Goal: Information Seeking & Learning: Learn about a topic

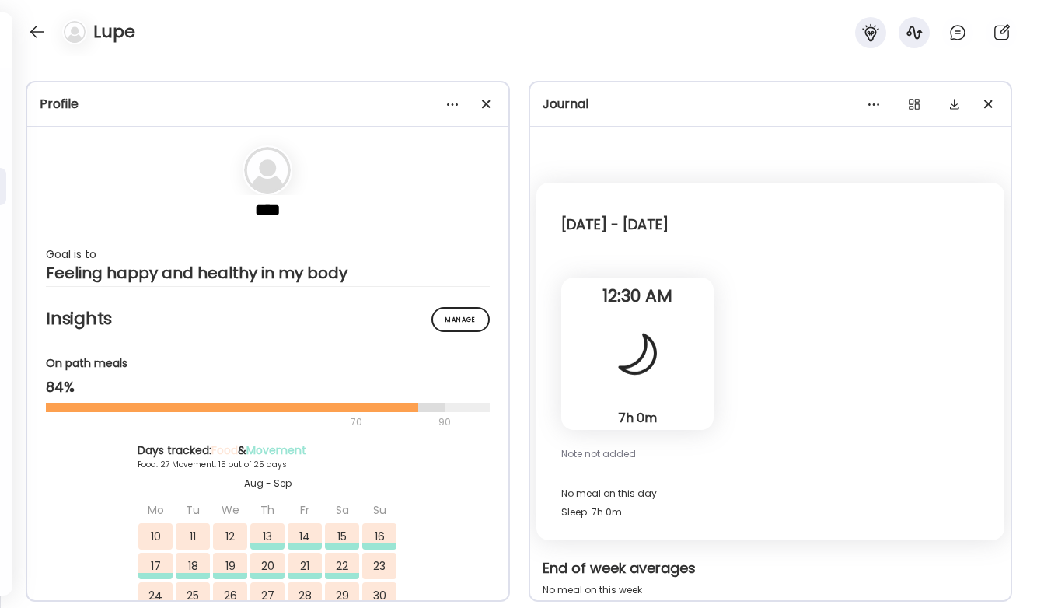
scroll to position [19383, 0]
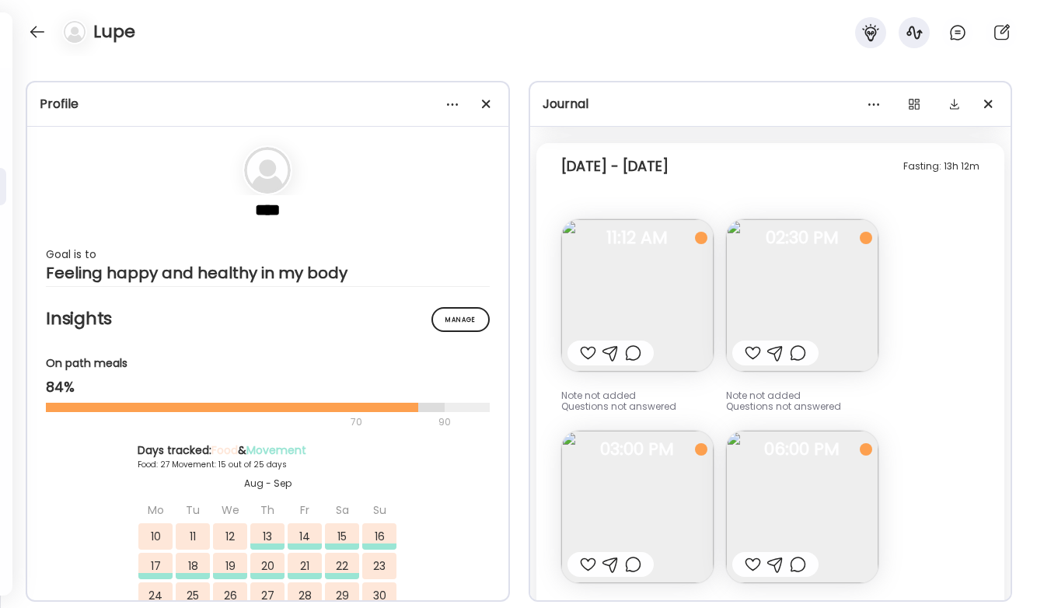
click at [15, 40] on div "Lupe" at bounding box center [518, 28] width 1037 height 56
click at [29, 36] on div at bounding box center [37, 31] width 25 height 25
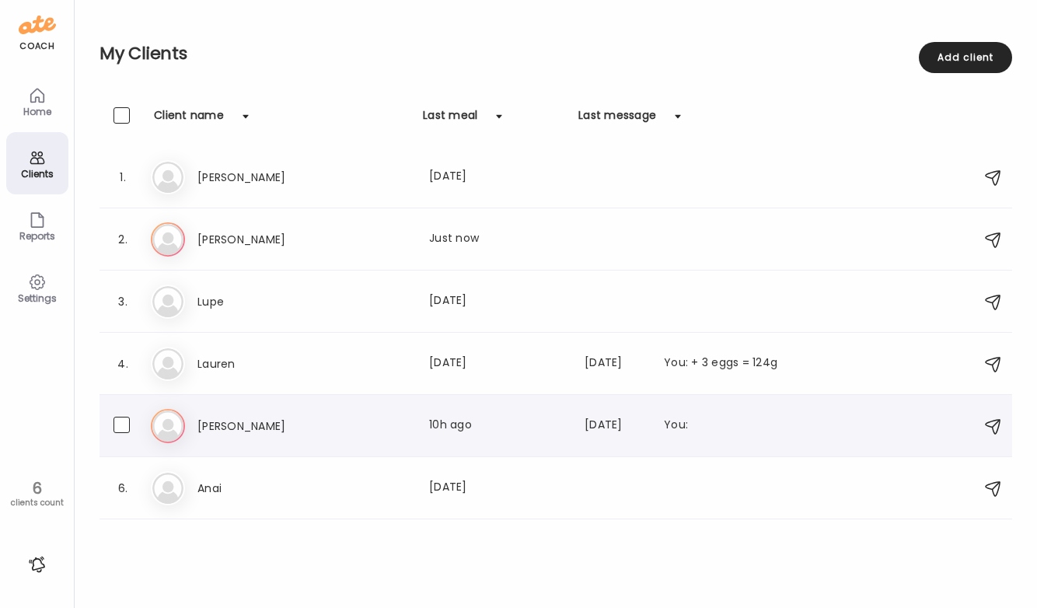
click at [270, 423] on h3 "[PERSON_NAME]" at bounding box center [266, 426] width 137 height 19
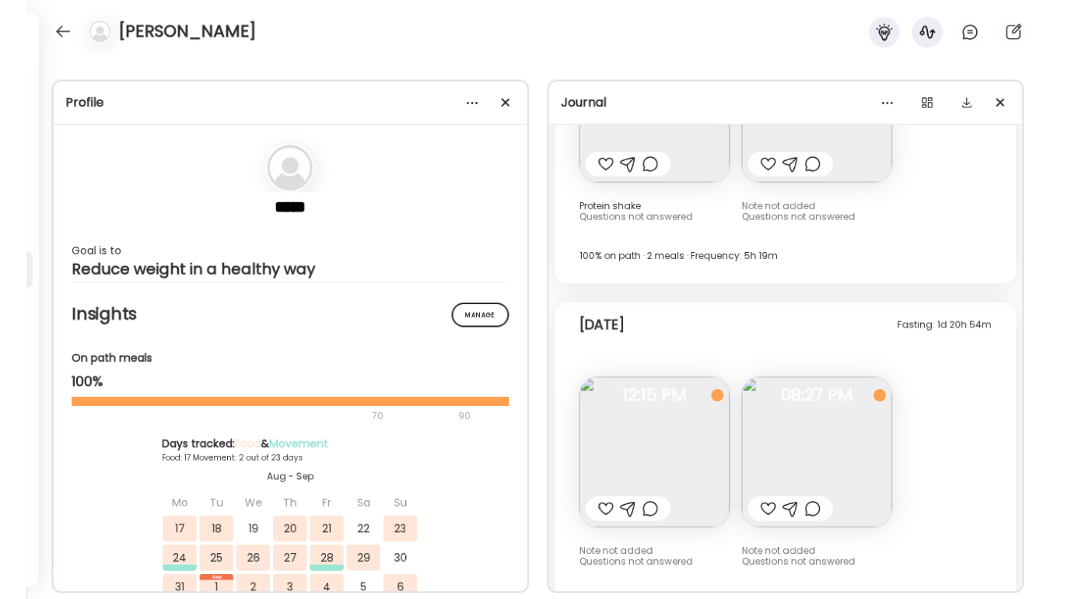
scroll to position [3581, 0]
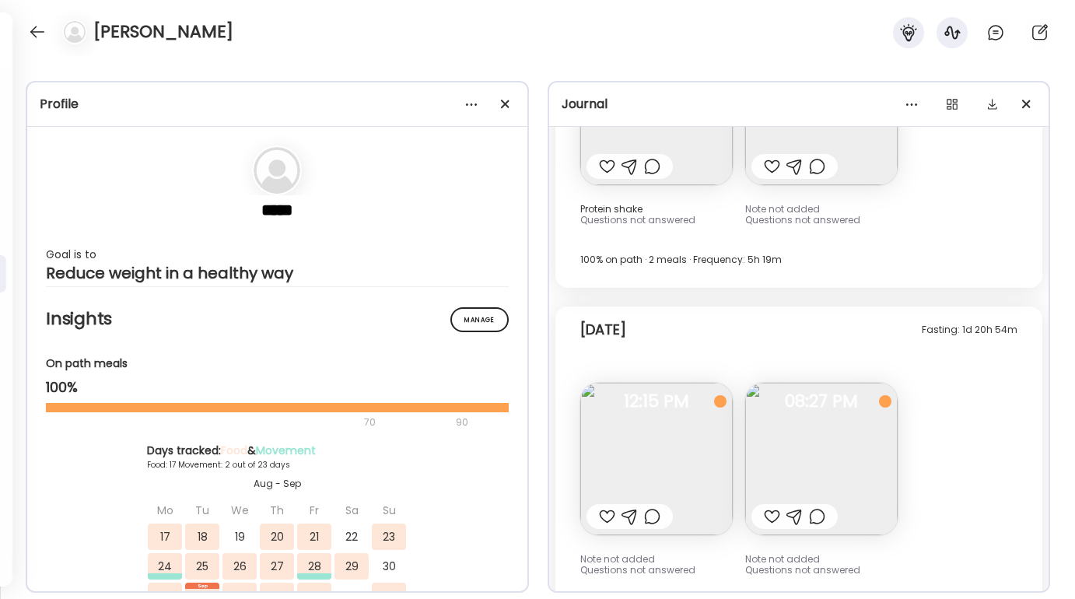
click at [697, 394] on img at bounding box center [656, 459] width 152 height 152
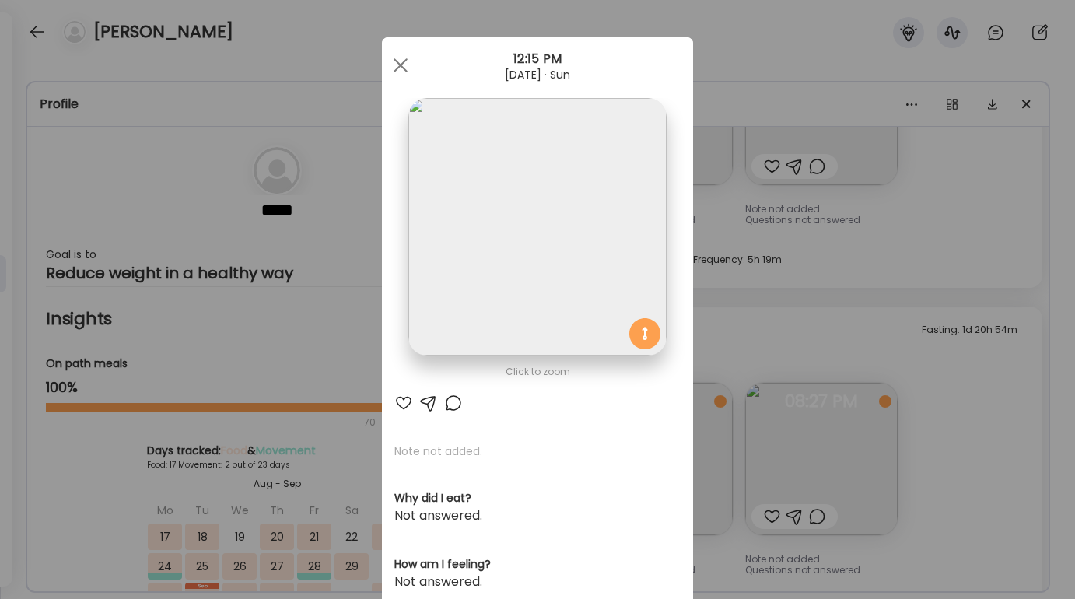
click at [961, 419] on div "Ate Coach Dashboard Wahoo! It’s official Take a moment to set up your Coach Pro…" at bounding box center [537, 299] width 1075 height 599
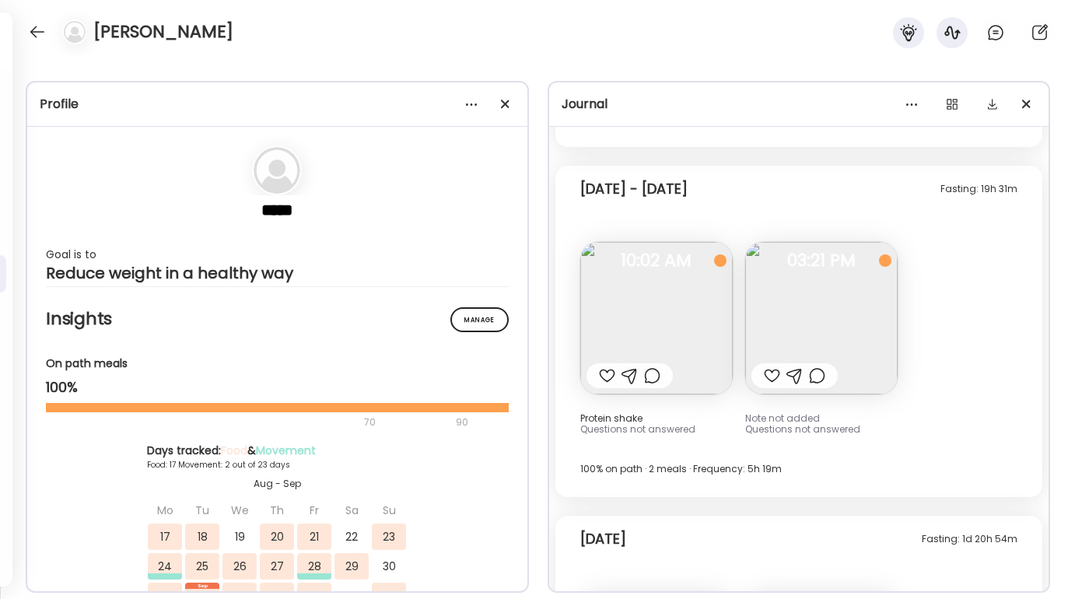
scroll to position [13930, 0]
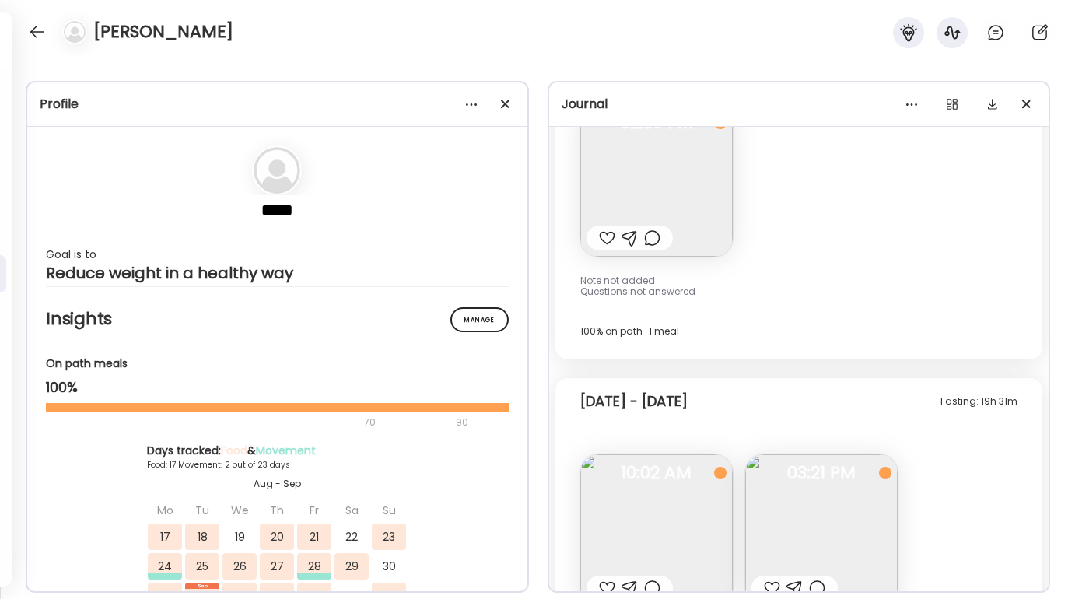
click at [810, 492] on img at bounding box center [821, 530] width 152 height 152
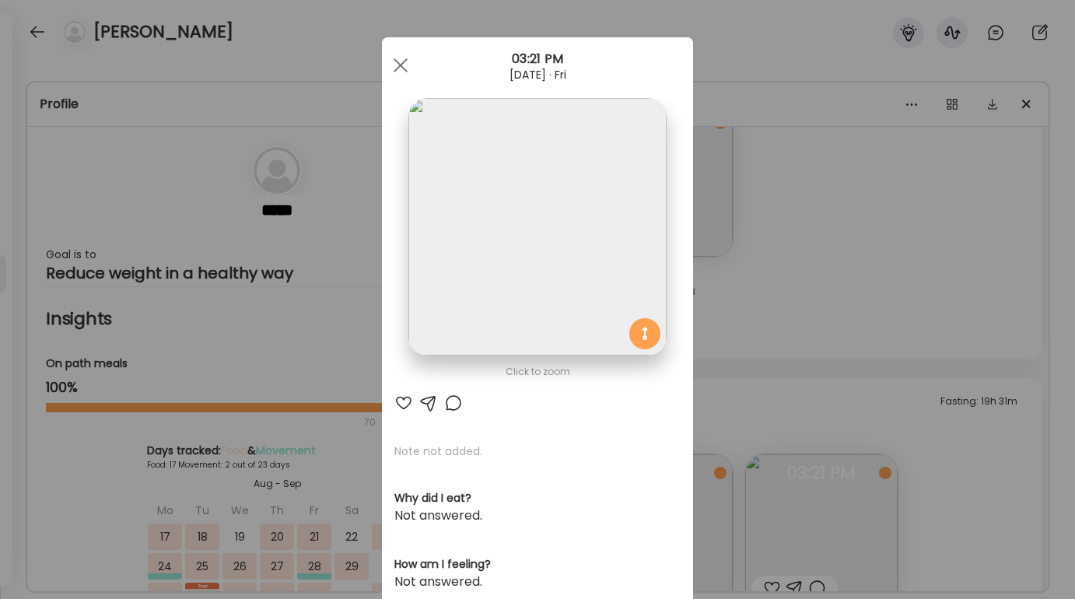
click at [949, 457] on div "Ate Coach Dashboard Wahoo! It’s official Take a moment to set up your Coach Pro…" at bounding box center [537, 299] width 1075 height 599
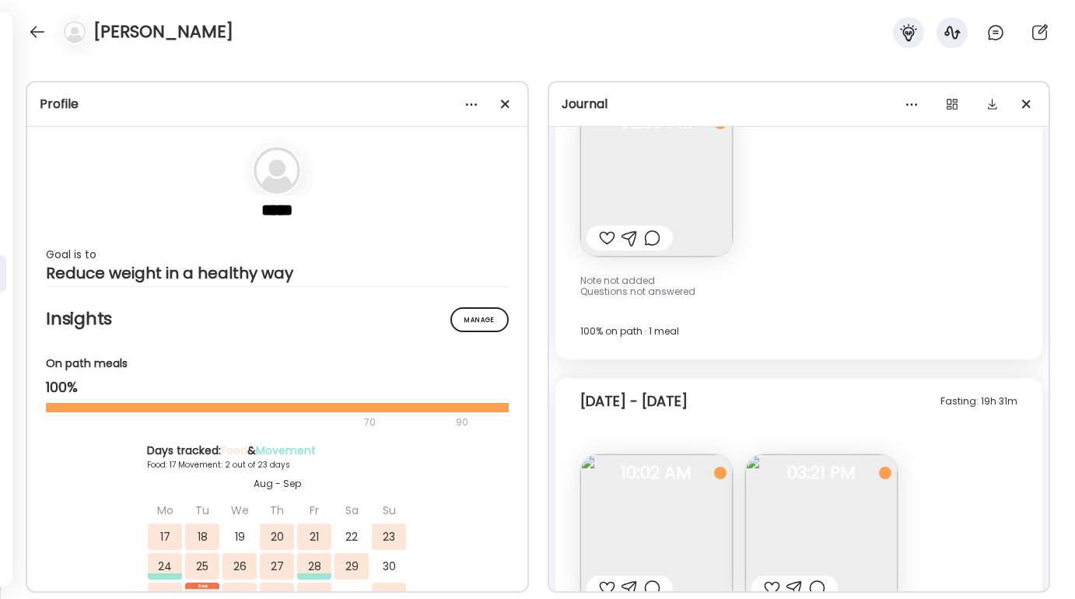
click at [668, 481] on img at bounding box center [656, 530] width 152 height 152
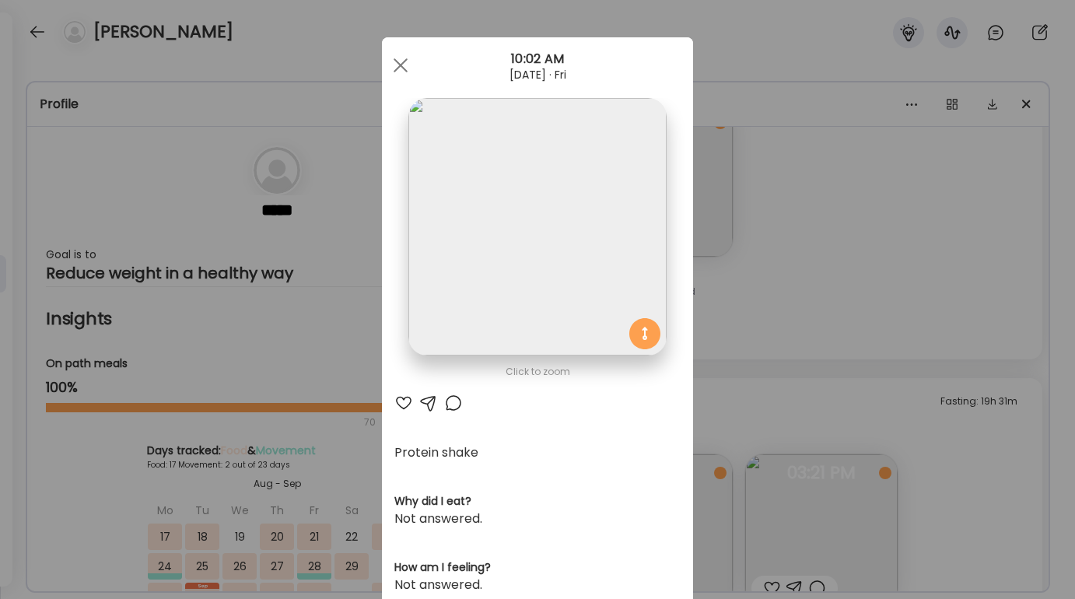
click at [909, 453] on div "Ate Coach Dashboard Wahoo! It’s official Take a moment to set up your Coach Pro…" at bounding box center [537, 299] width 1075 height 599
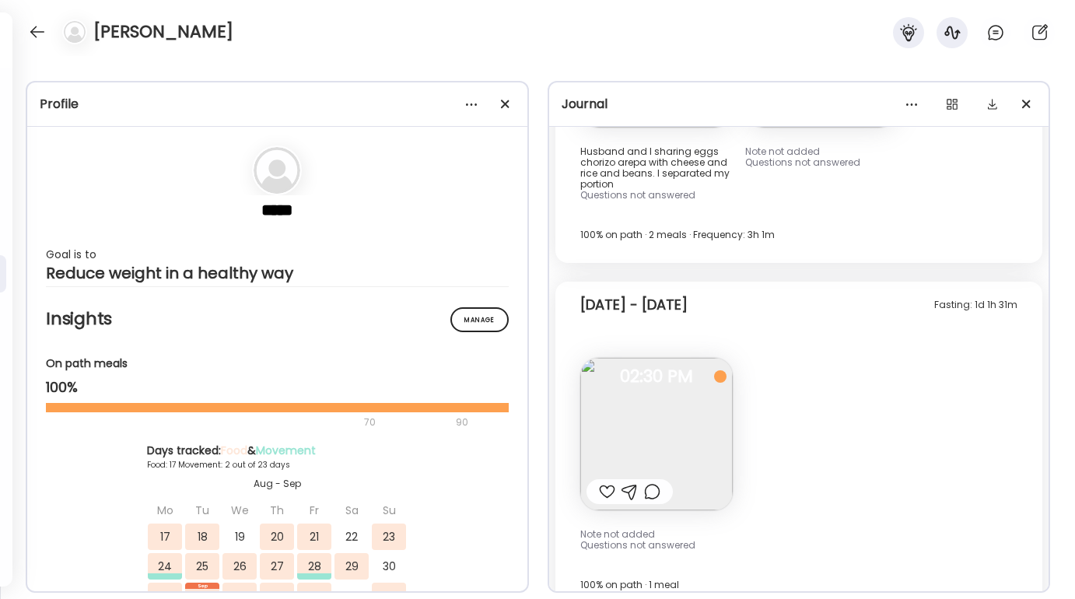
scroll to position [13676, 0]
click at [694, 426] on img at bounding box center [656, 434] width 152 height 152
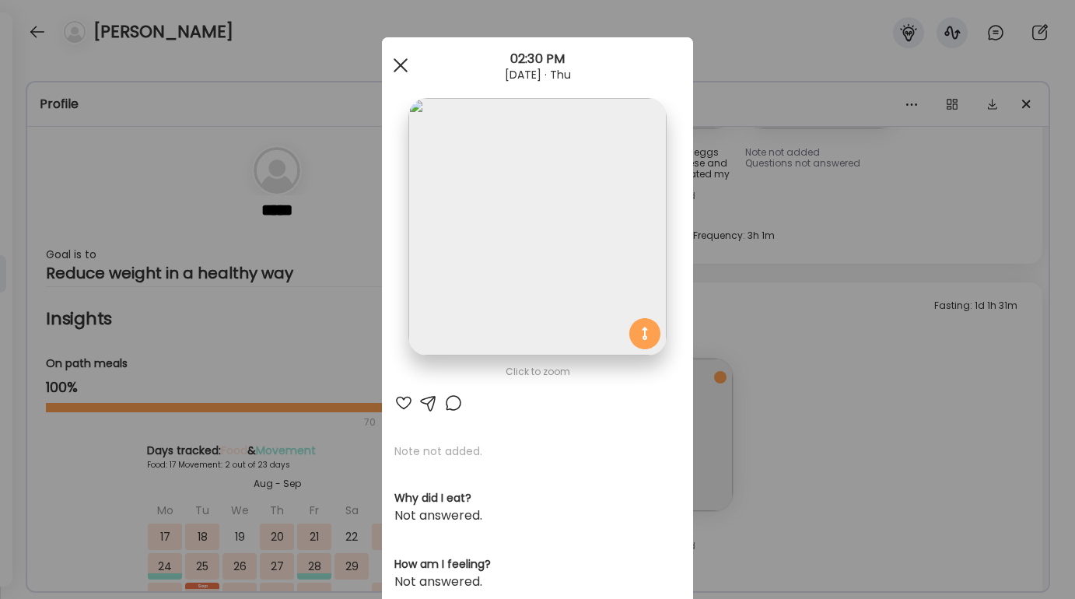
click at [398, 66] on div at bounding box center [400, 65] width 31 height 31
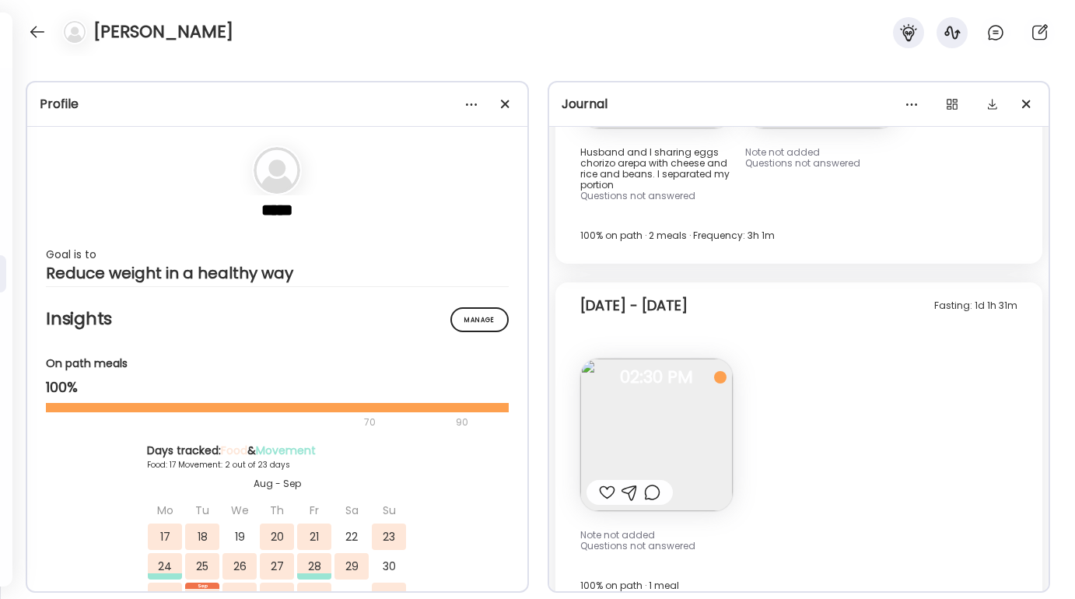
click at [852, 352] on div "Fasting: 1d 1h 31m [DATE] - [DATE] Note not added Questions not answered 02:30 …" at bounding box center [799, 447] width 488 height 331
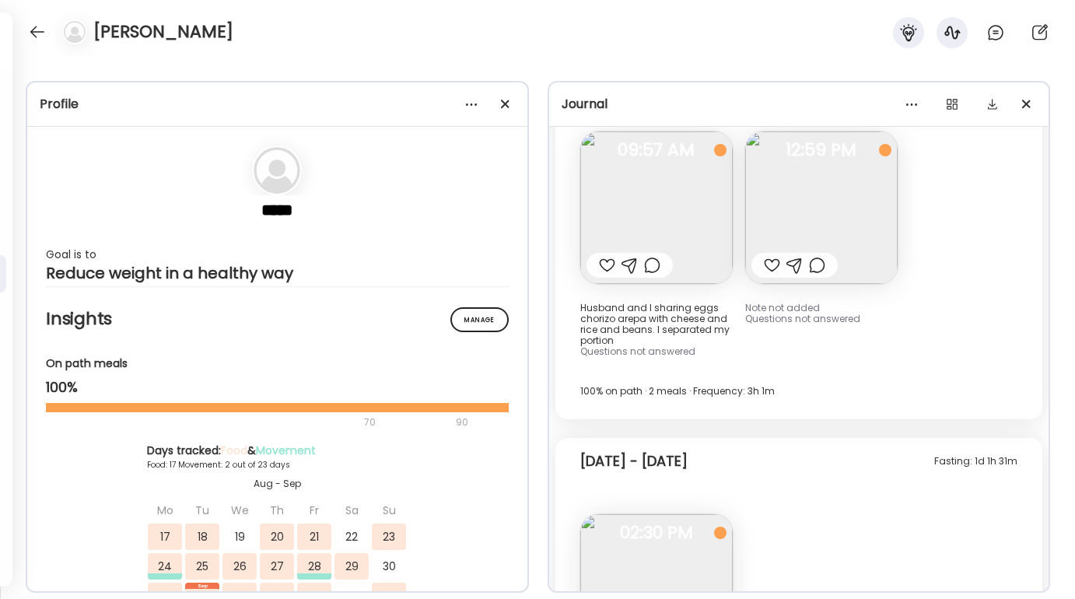
scroll to position [13190, 0]
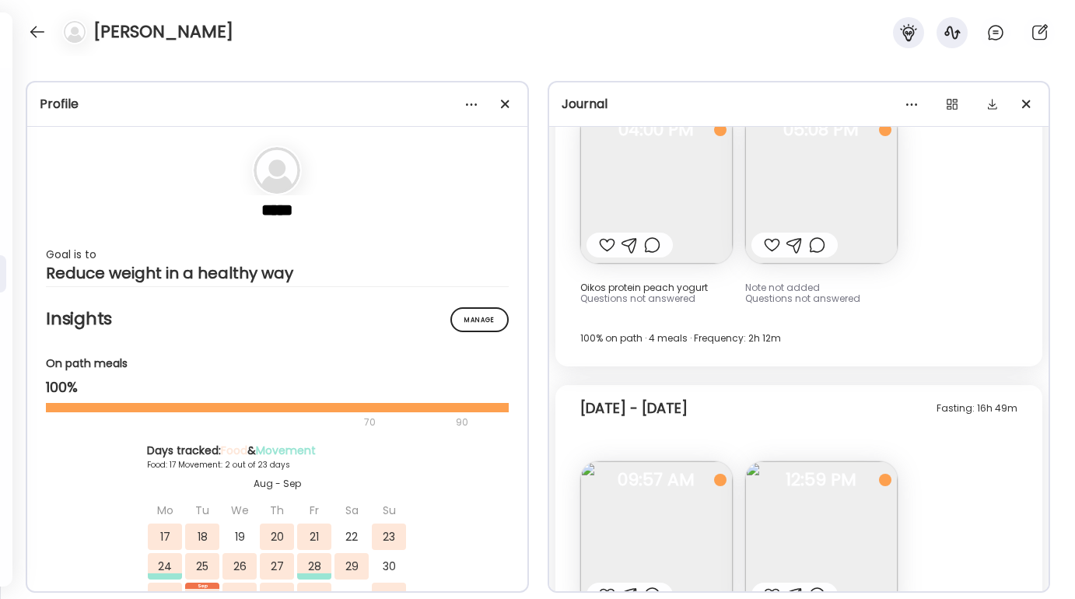
click at [685, 477] on img at bounding box center [656, 537] width 152 height 152
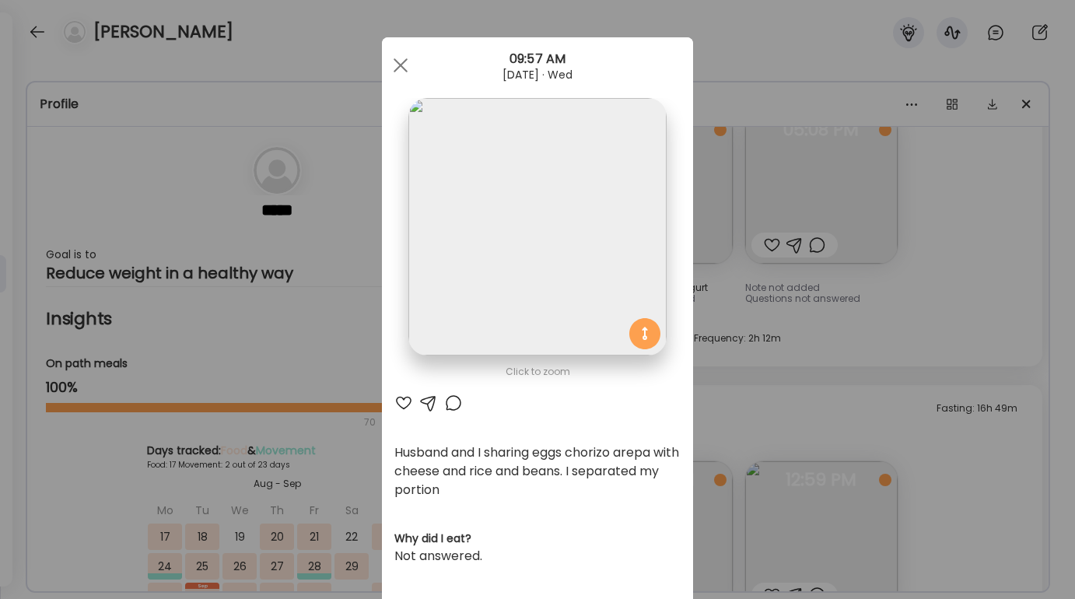
click at [523, 345] on img at bounding box center [536, 226] width 257 height 257
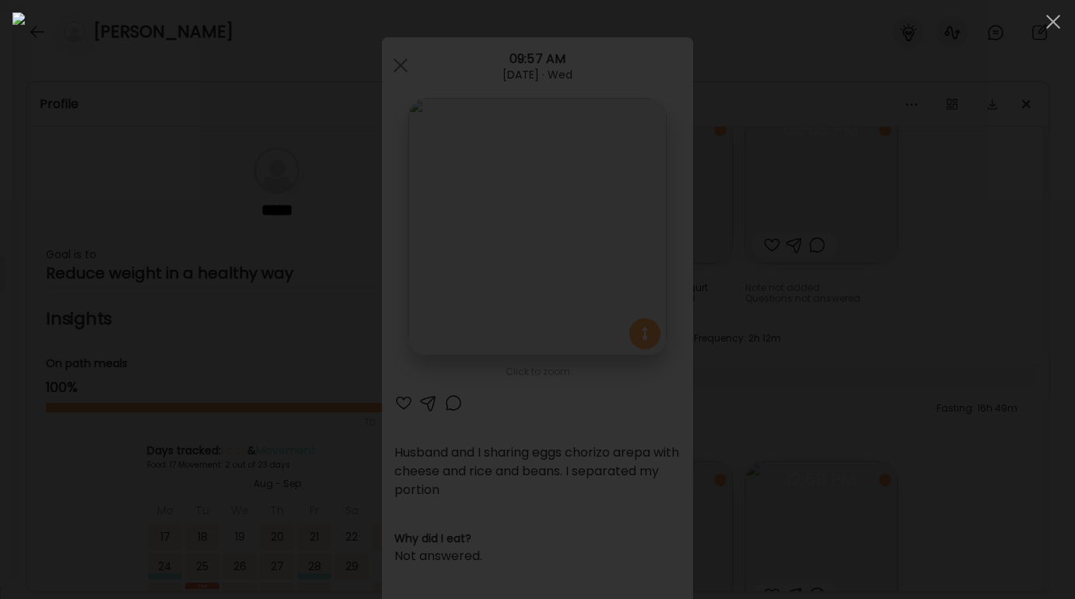
click at [898, 216] on div at bounding box center [537, 299] width 1050 height 574
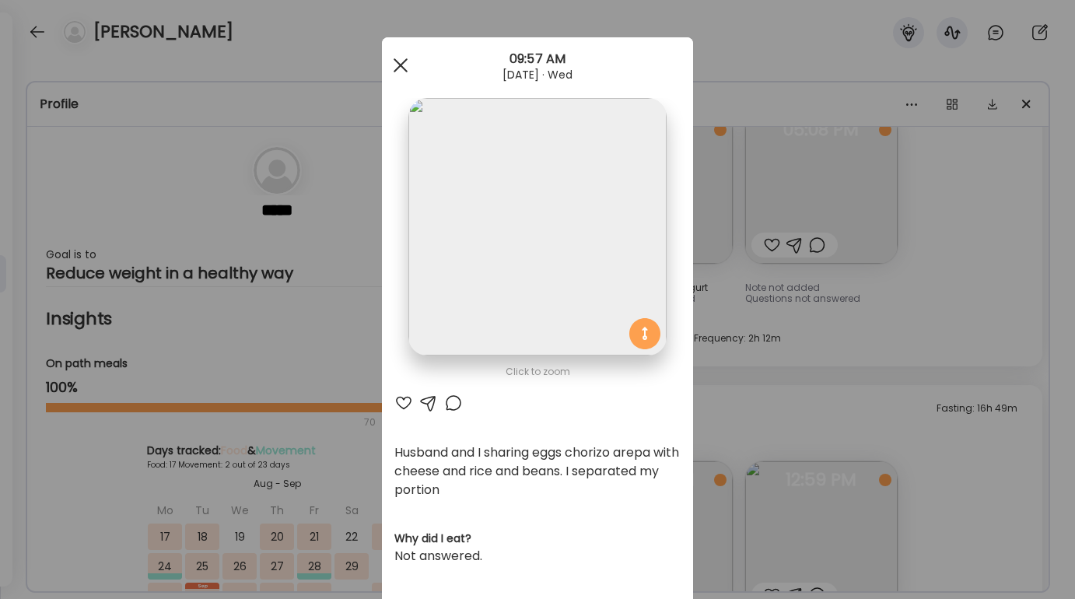
click at [404, 63] on div at bounding box center [400, 65] width 31 height 31
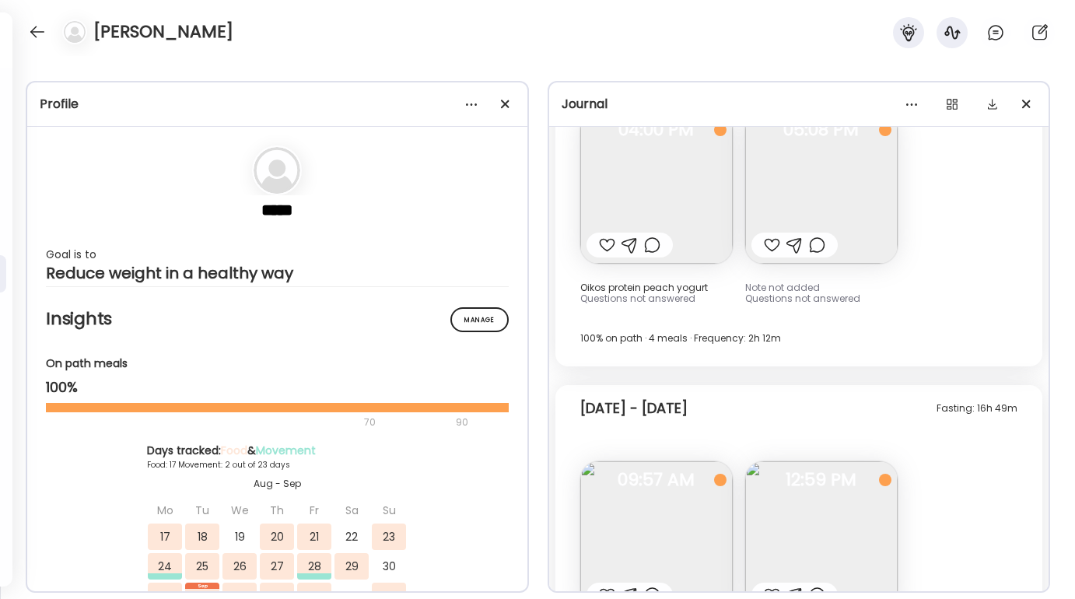
click at [793, 329] on div "[DATE] - [DATE] 100% on path · 4 meals · Frequency: 2h 12m" at bounding box center [799, 347] width 438 height 37
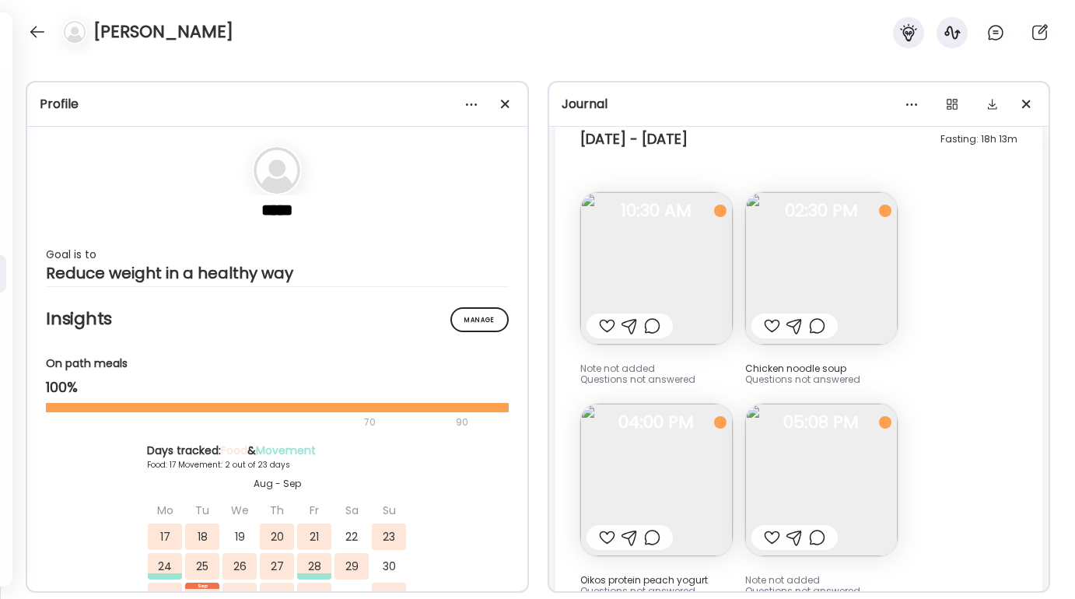
scroll to position [12891, 0]
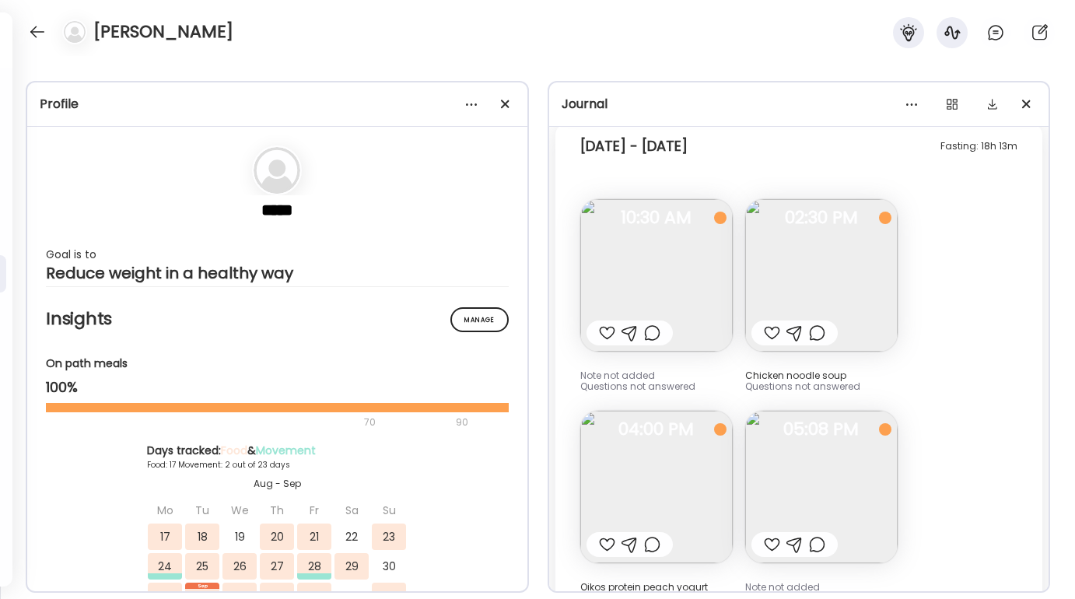
click at [680, 216] on img at bounding box center [656, 275] width 152 height 152
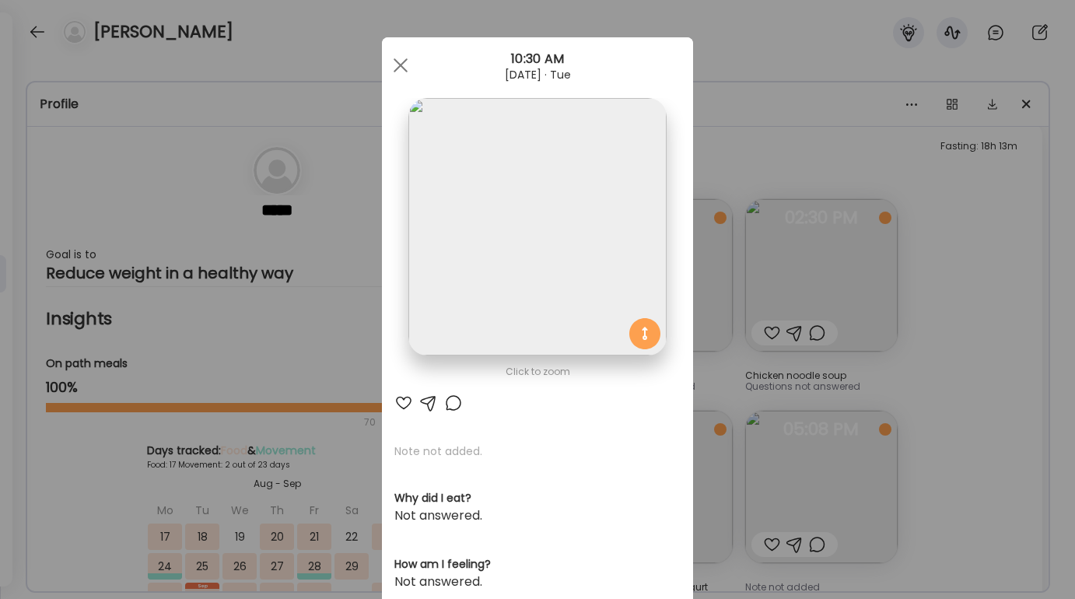
click at [958, 257] on div "Ate Coach Dashboard Wahoo! It’s official Take a moment to set up your Coach Pro…" at bounding box center [537, 299] width 1075 height 599
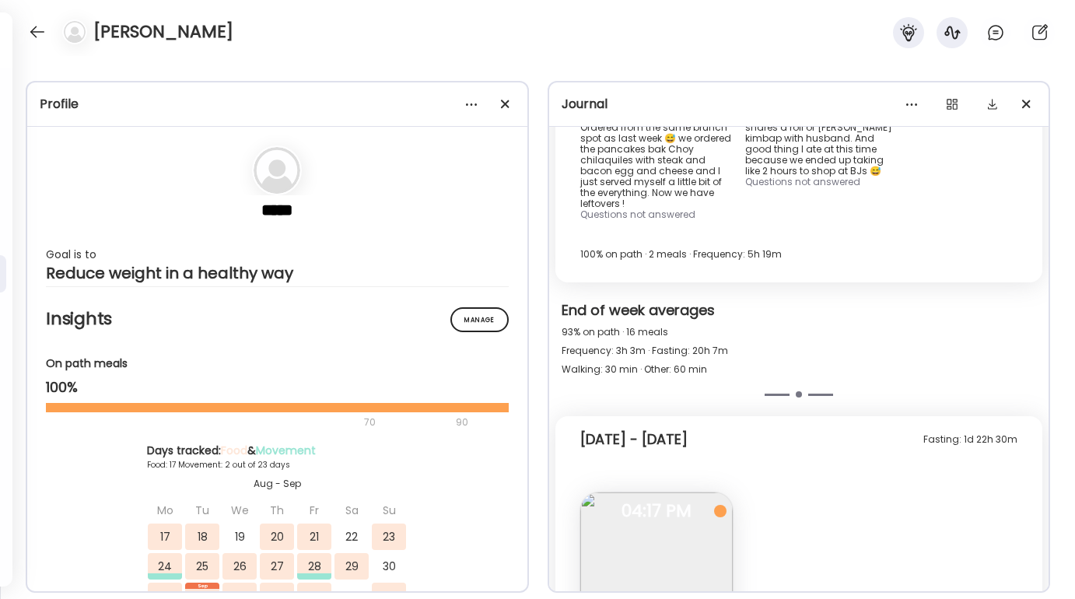
scroll to position [12497, 0]
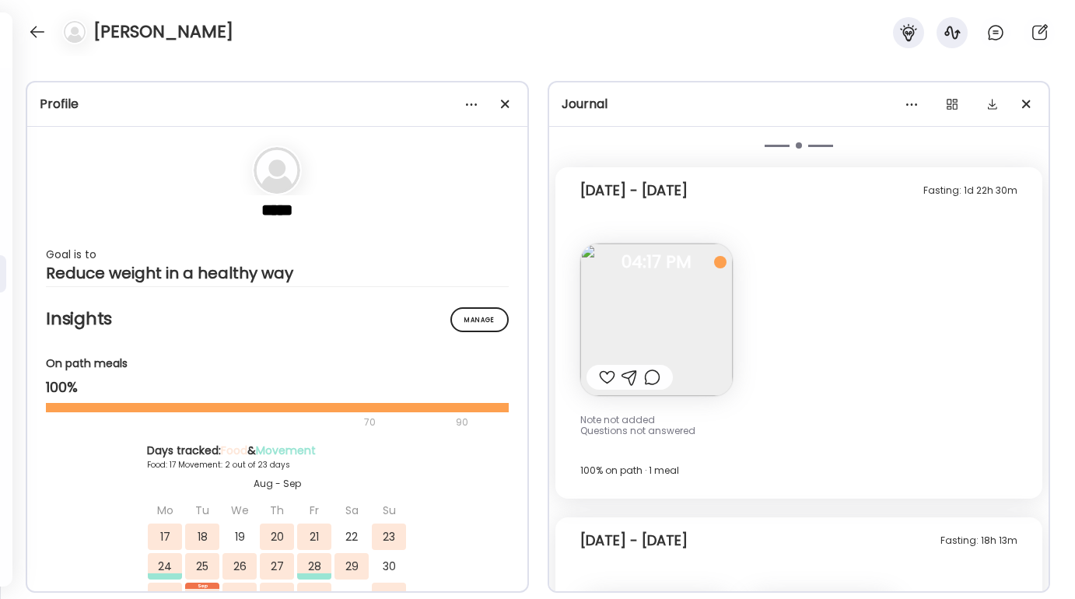
click at [719, 282] on img at bounding box center [656, 319] width 152 height 152
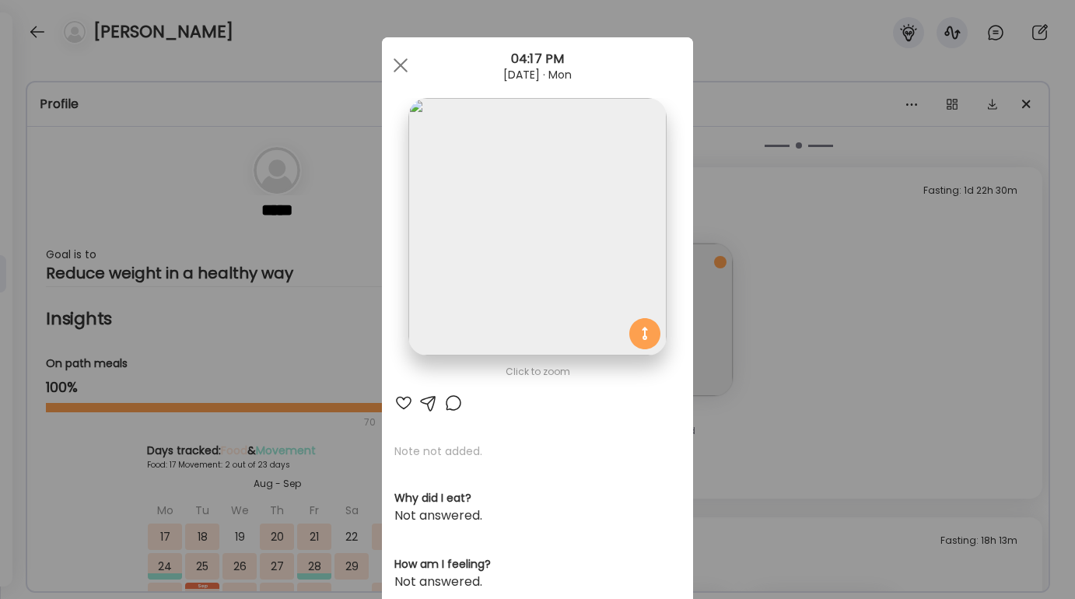
click at [619, 222] on img at bounding box center [536, 226] width 257 height 257
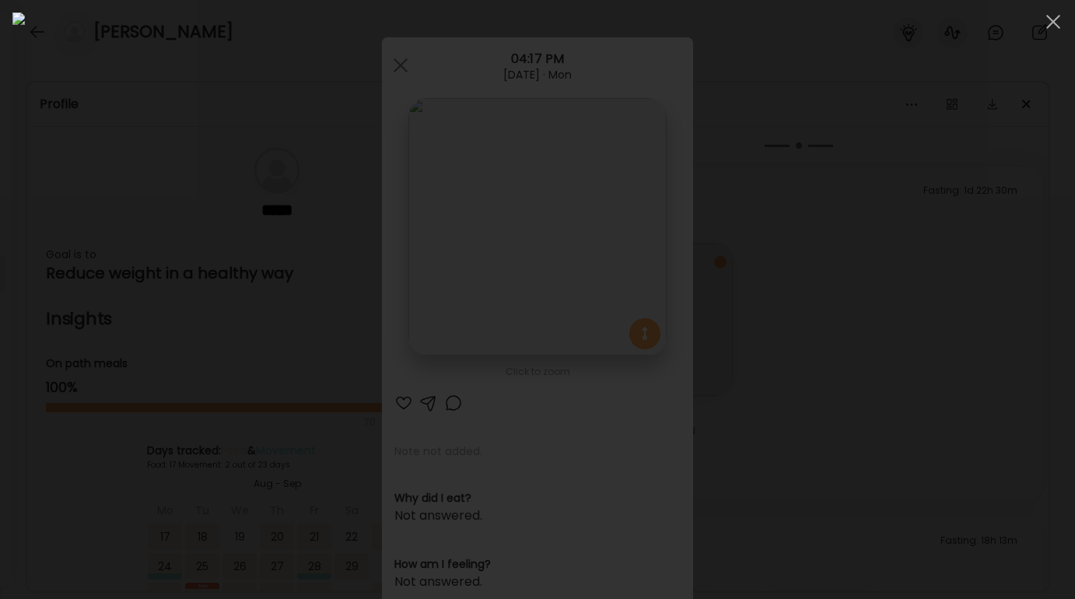
click at [967, 236] on div at bounding box center [537, 299] width 1050 height 574
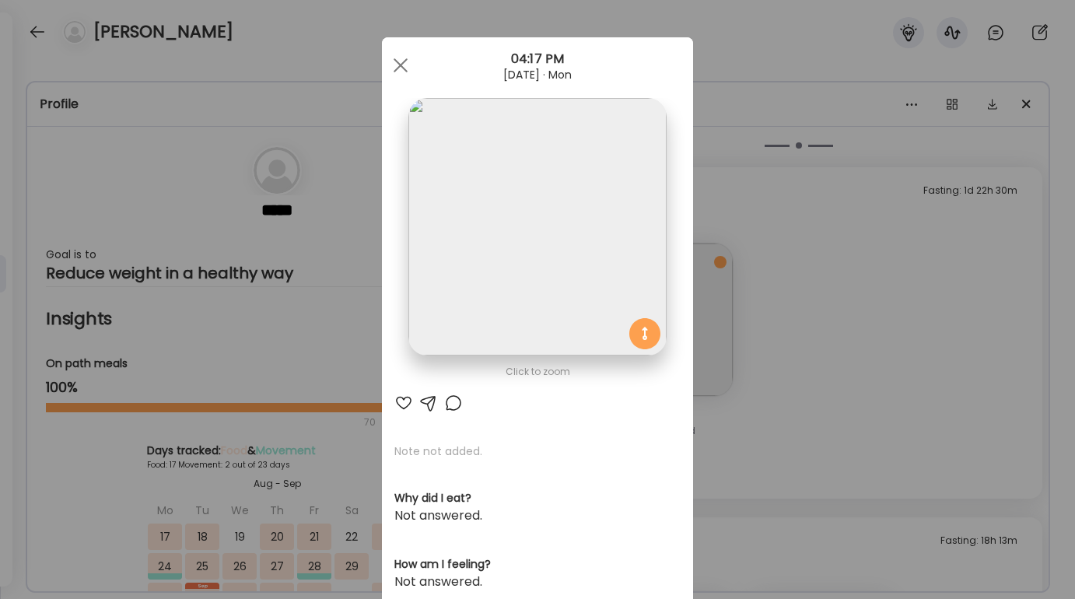
click at [956, 219] on div "Ate Coach Dashboard Wahoo! It’s official Take a moment to set up your Coach Pro…" at bounding box center [537, 299] width 1075 height 599
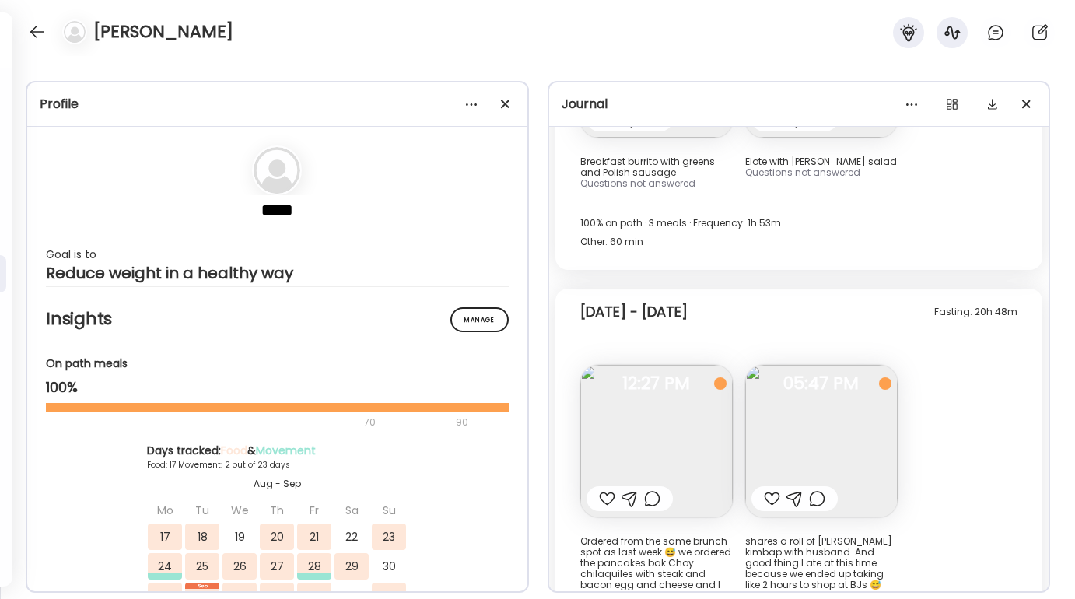
scroll to position [11831, 0]
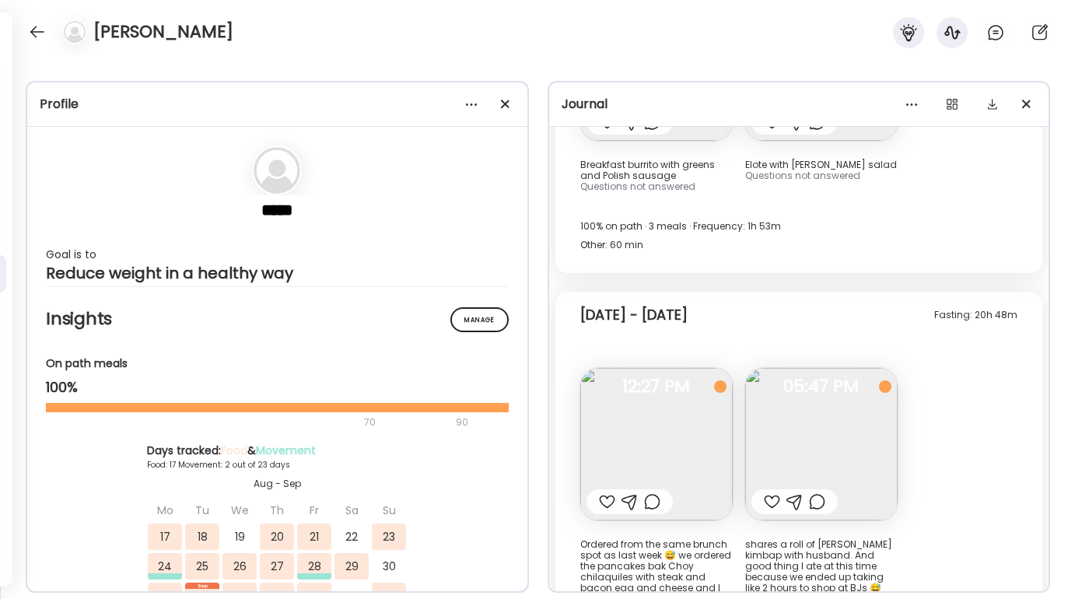
click at [682, 390] on img at bounding box center [656, 444] width 152 height 152
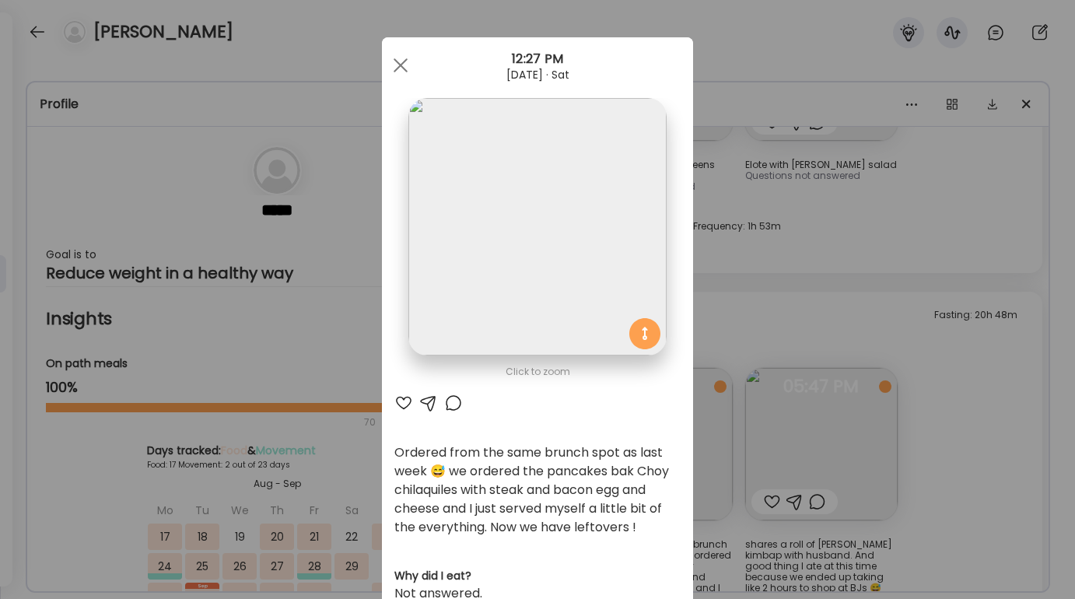
click at [915, 511] on div "Ate Coach Dashboard Wahoo! It’s official Take a moment to set up your Coach Pro…" at bounding box center [537, 299] width 1075 height 599
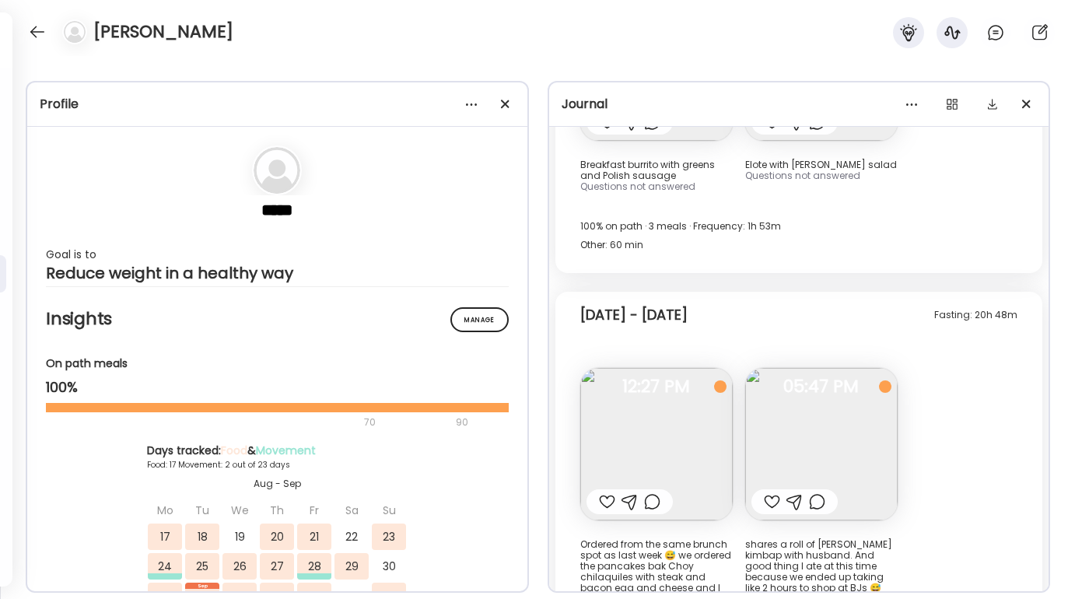
click at [812, 372] on img at bounding box center [821, 444] width 152 height 152
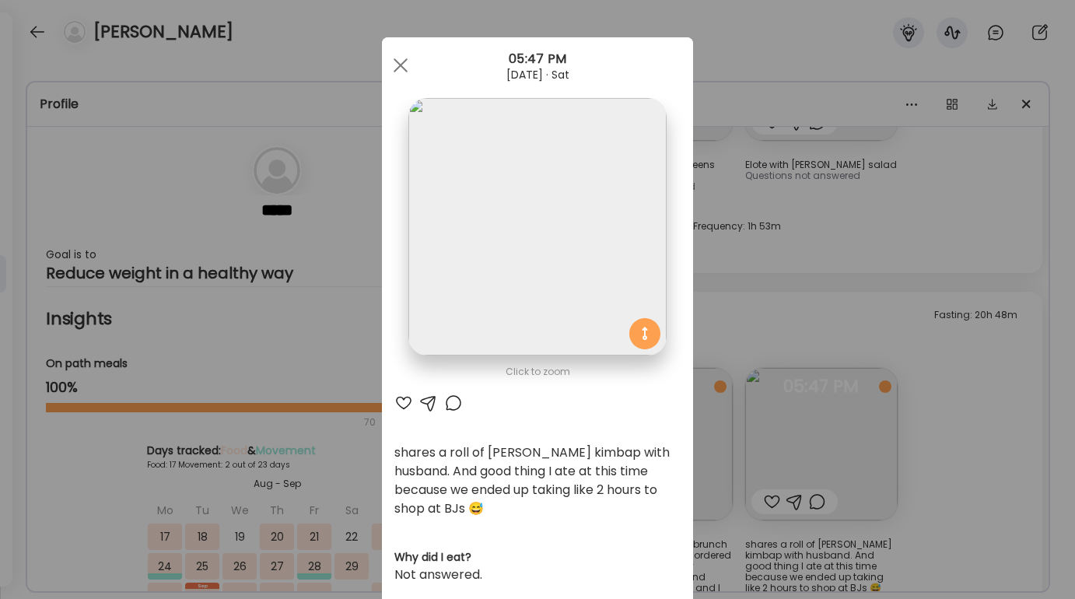
click at [1016, 414] on div "Ate Coach Dashboard Wahoo! It’s official Take a moment to set up your Coach Pro…" at bounding box center [537, 299] width 1075 height 599
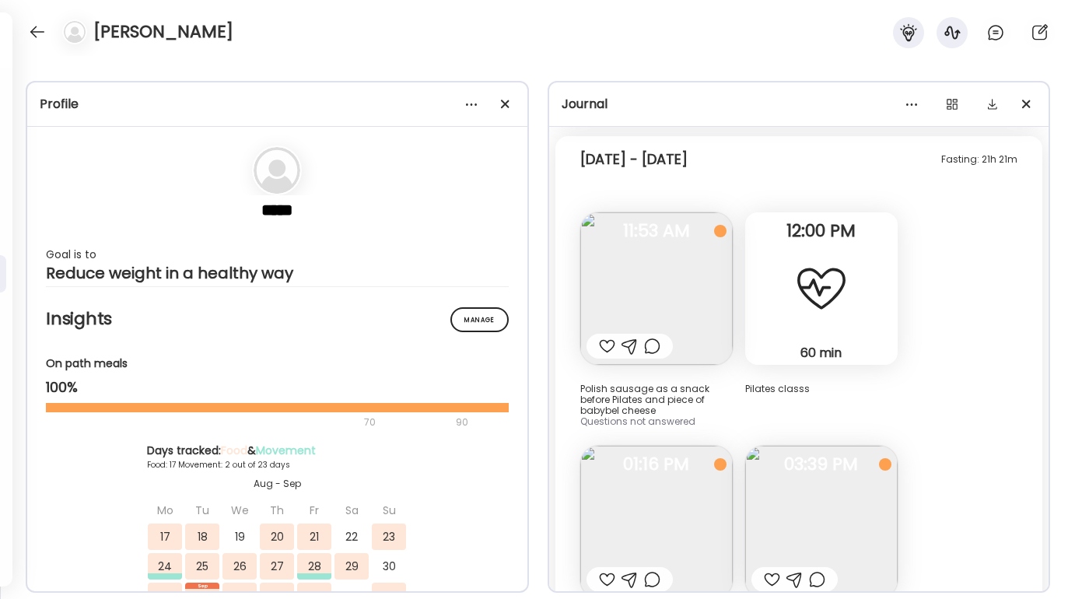
scroll to position [11374, 0]
click at [689, 237] on img at bounding box center [656, 288] width 152 height 152
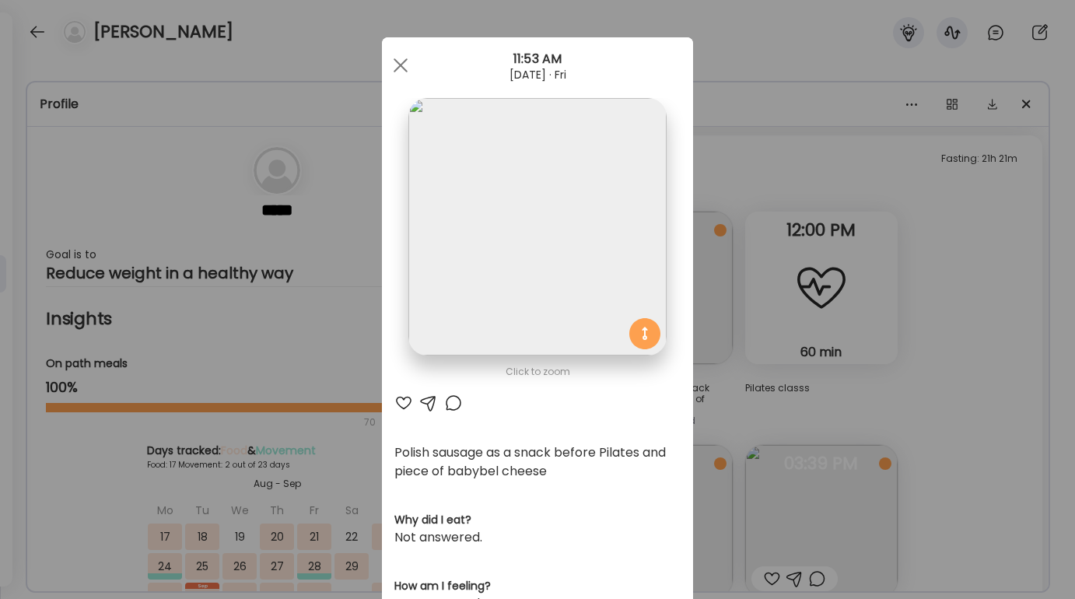
click at [934, 254] on div "Ate Coach Dashboard Wahoo! It’s official Take a moment to set up your Coach Pro…" at bounding box center [537, 299] width 1075 height 599
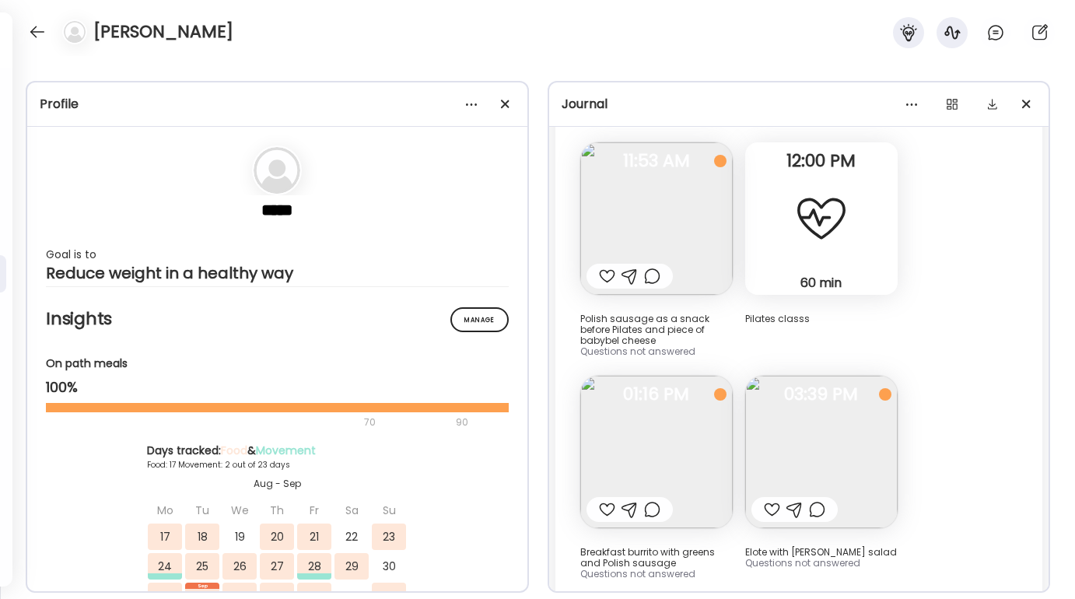
scroll to position [11444, 0]
click at [668, 375] on img at bounding box center [656, 451] width 152 height 152
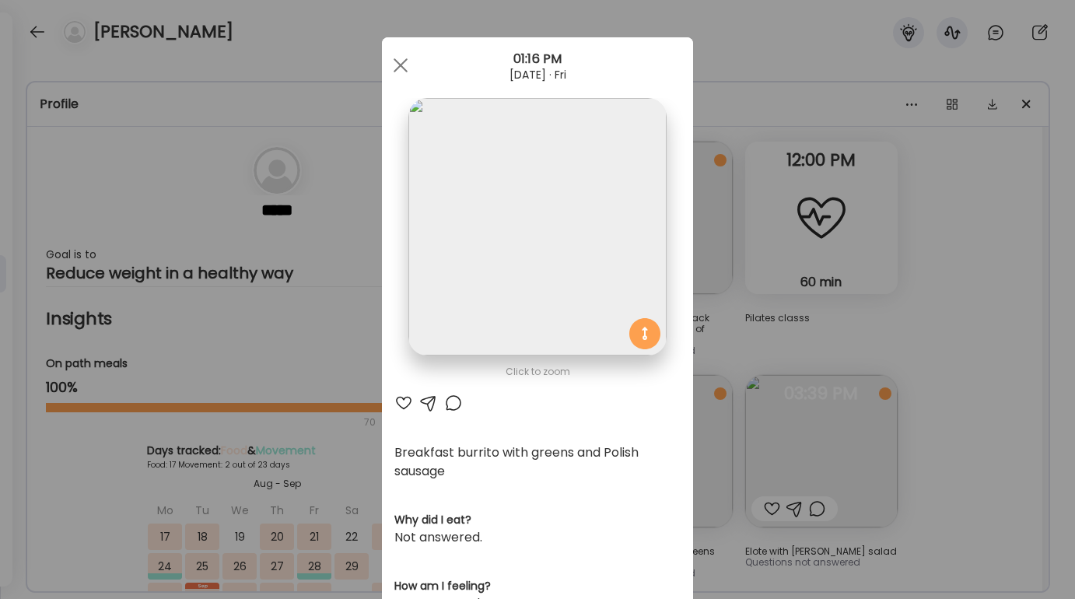
click at [827, 363] on div "Ate Coach Dashboard Wahoo! It’s official Take a moment to set up your Coach Pro…" at bounding box center [537, 299] width 1075 height 599
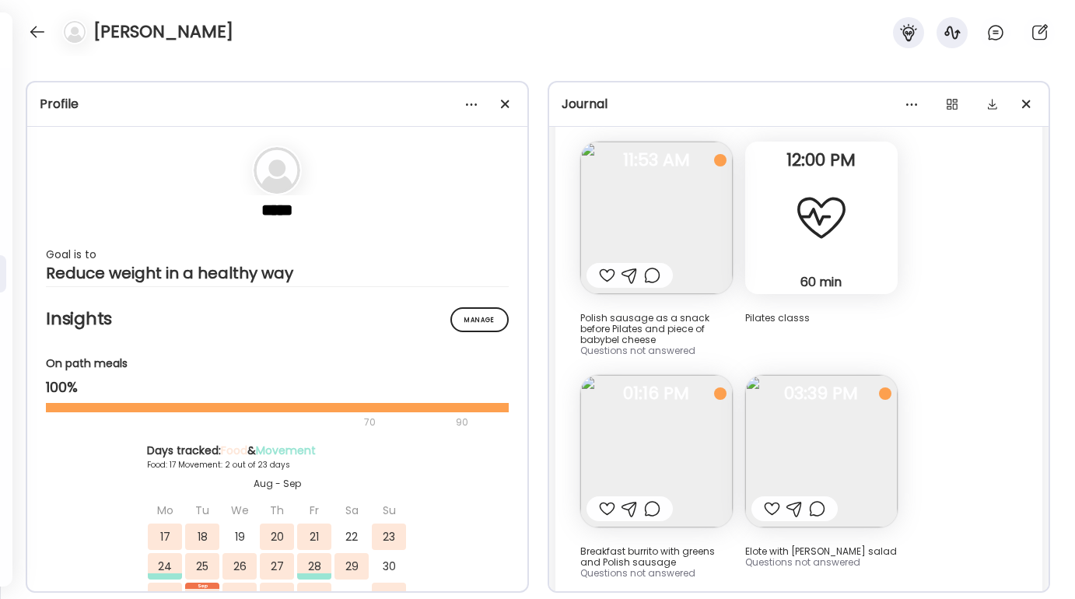
click at [827, 375] on img at bounding box center [821, 451] width 152 height 152
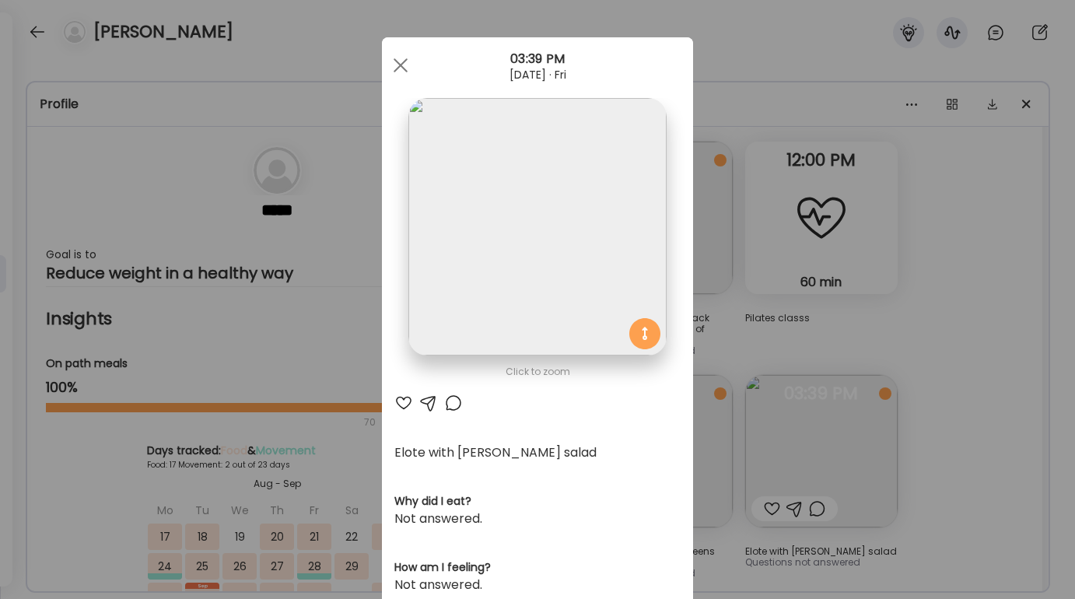
click at [918, 351] on div "Ate Coach Dashboard Wahoo! It’s official Take a moment to set up your Coach Pro…" at bounding box center [537, 299] width 1075 height 599
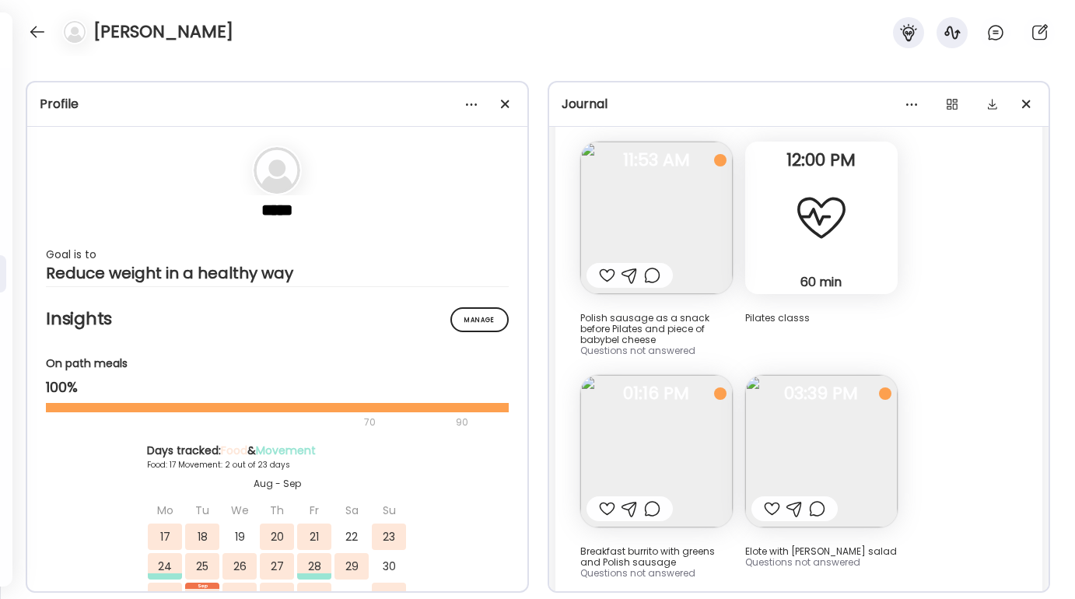
click at [867, 386] on img at bounding box center [821, 451] width 152 height 152
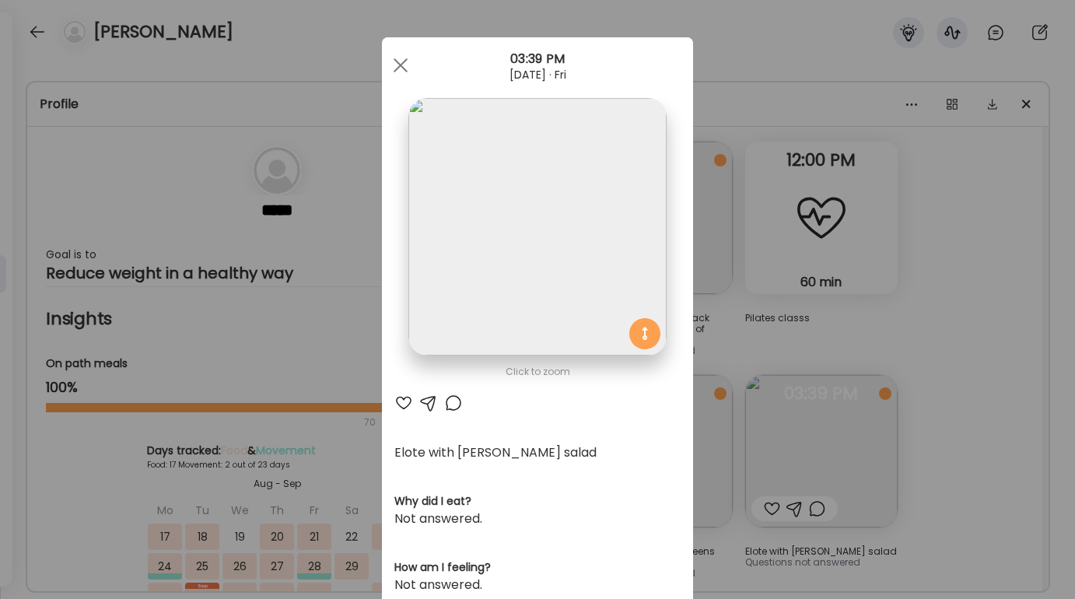
click at [921, 347] on div "Ate Coach Dashboard Wahoo! It’s official Take a moment to set up your Coach Pro…" at bounding box center [537, 299] width 1075 height 599
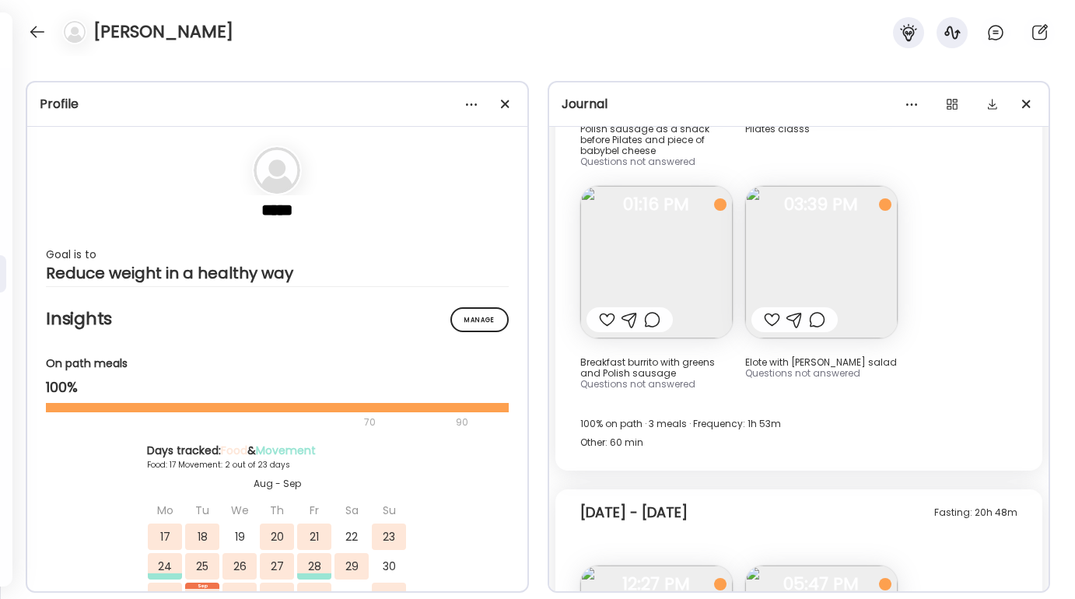
scroll to position [11636, 0]
click at [850, 232] on img at bounding box center [821, 260] width 152 height 152
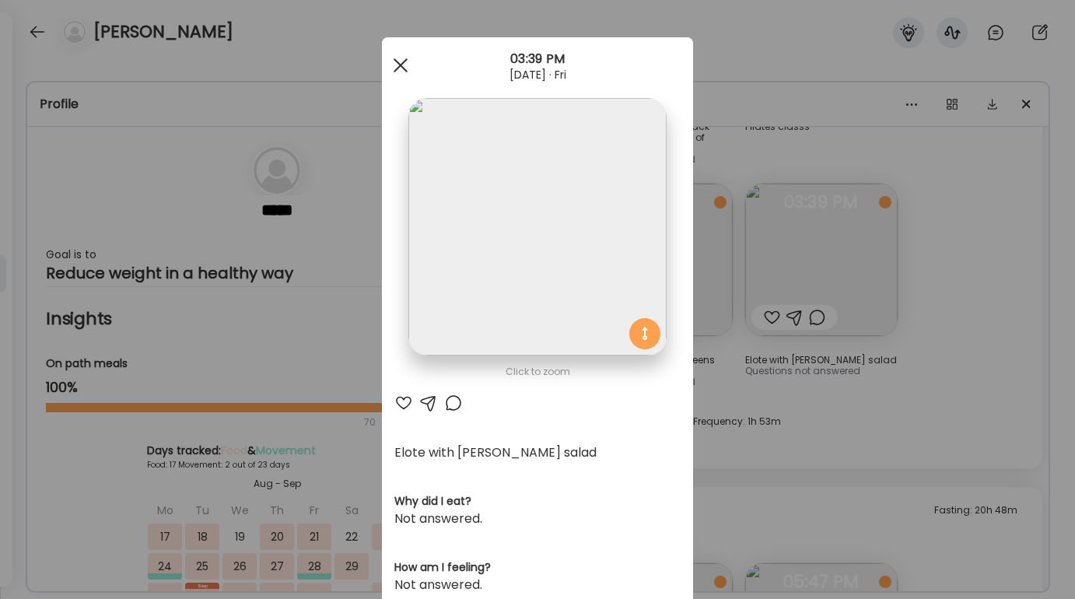
click at [395, 51] on div at bounding box center [400, 65] width 31 height 31
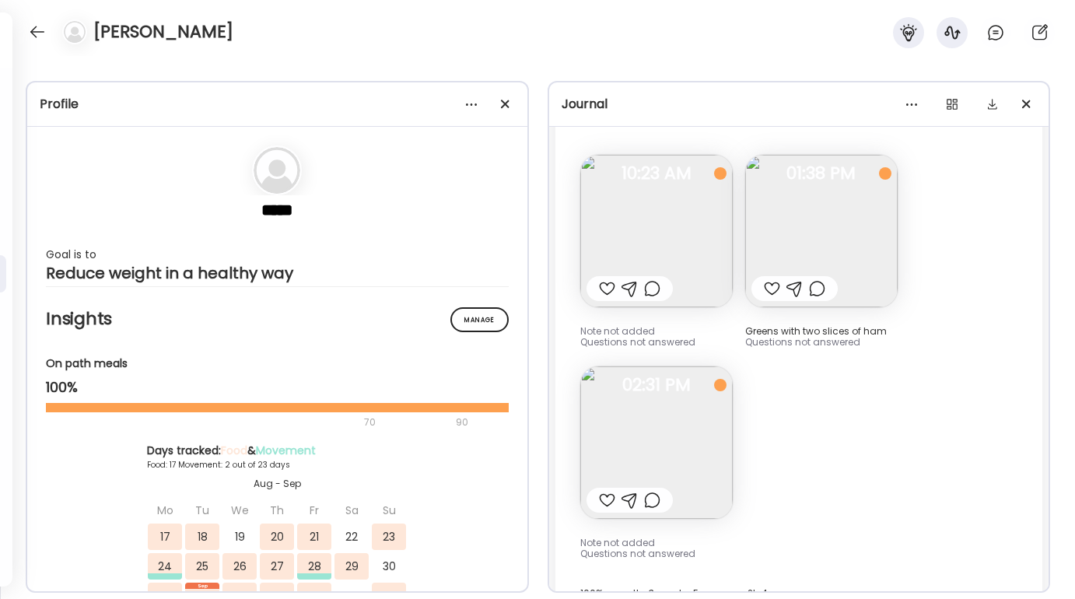
scroll to position [10782, 0]
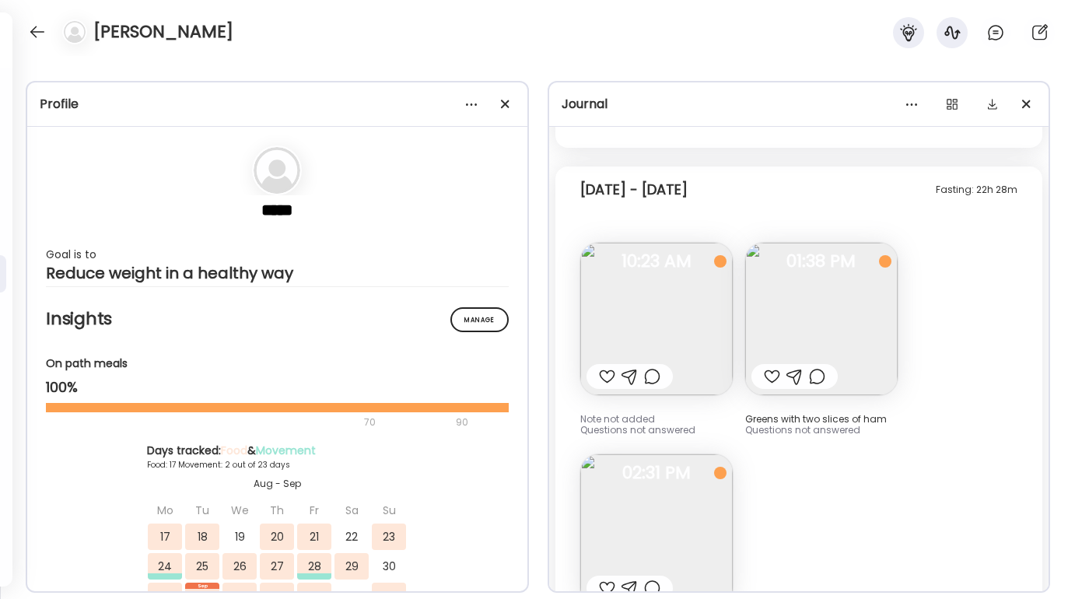
click at [672, 255] on img at bounding box center [656, 319] width 152 height 152
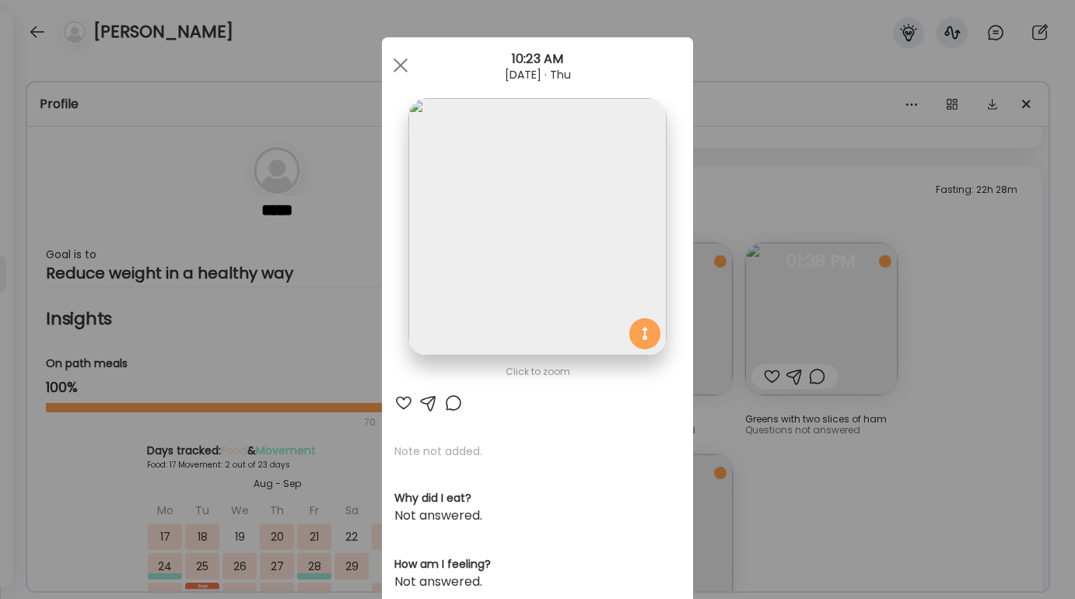
click at [848, 293] on div "Ate Coach Dashboard Wahoo! It’s official Take a moment to set up your Coach Pro…" at bounding box center [537, 299] width 1075 height 599
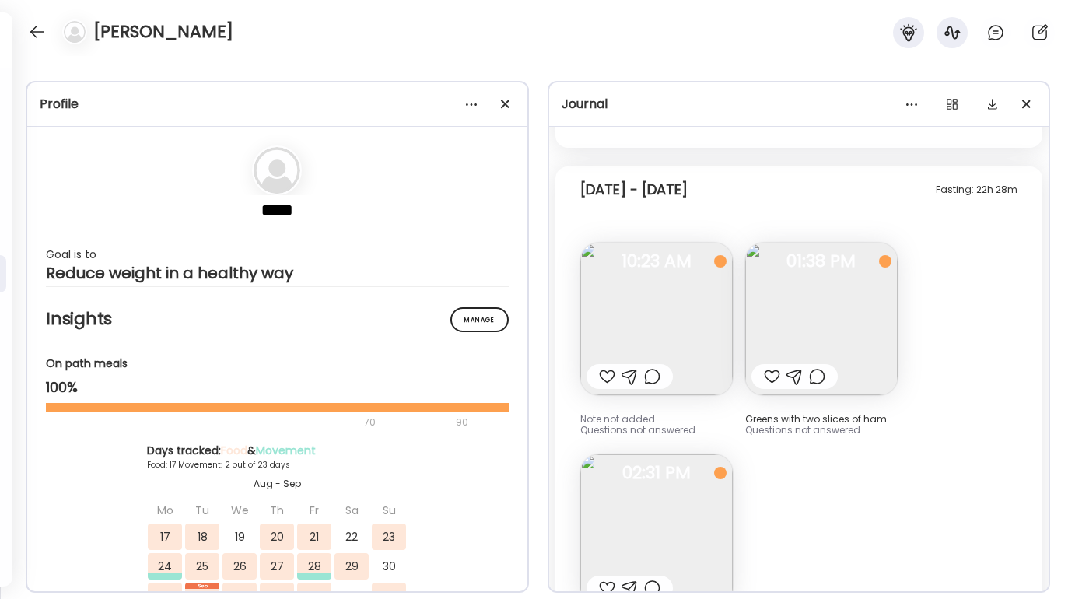
click at [848, 293] on img at bounding box center [821, 319] width 152 height 152
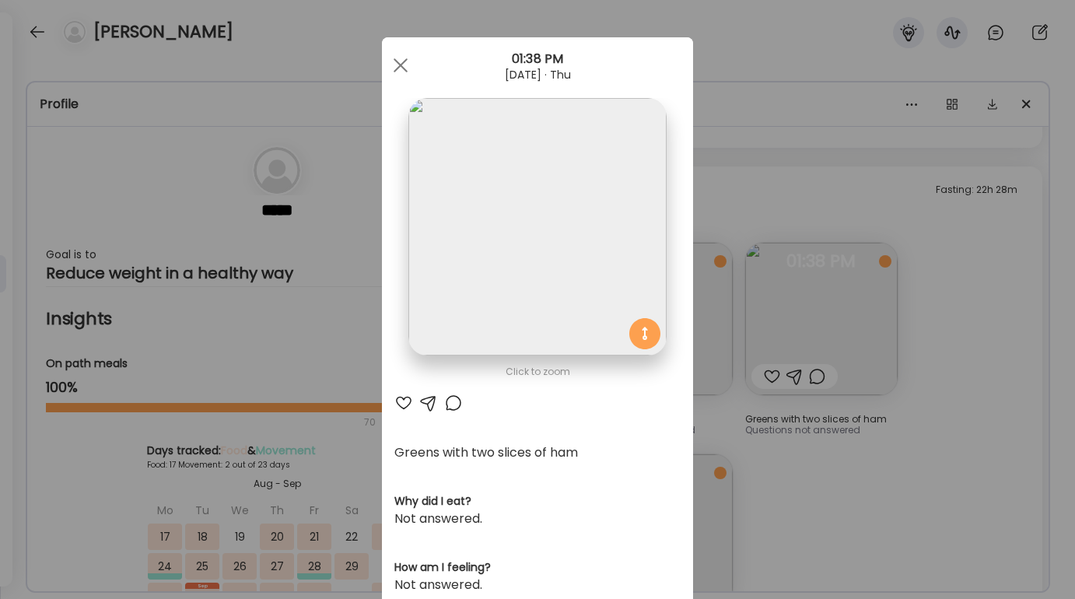
click at [936, 421] on div "Ate Coach Dashboard Wahoo! It’s official Take a moment to set up your Coach Pro…" at bounding box center [537, 299] width 1075 height 599
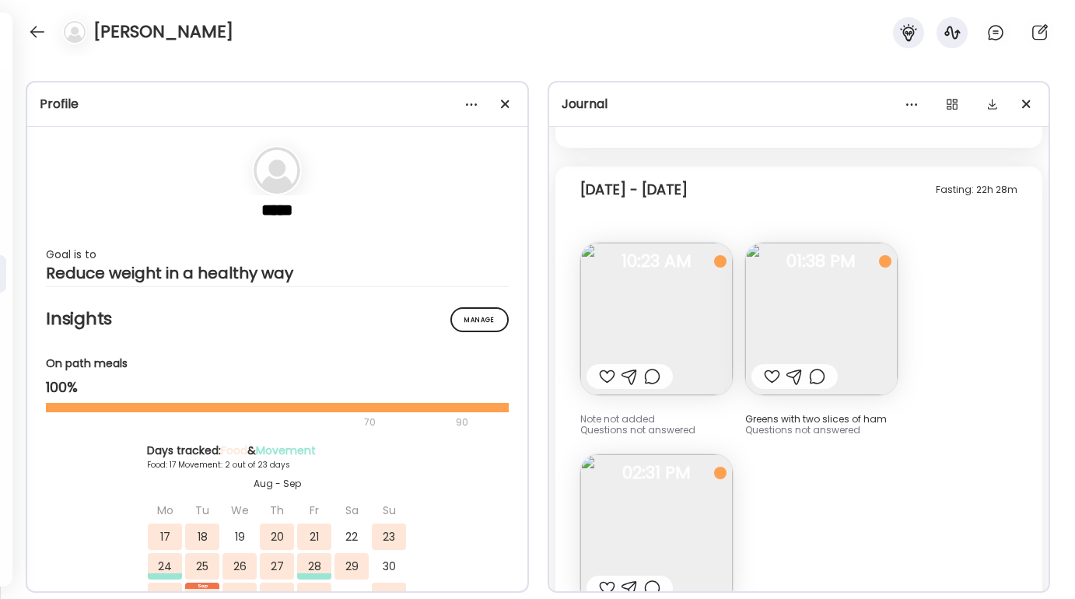
click at [684, 454] on img at bounding box center [656, 530] width 152 height 152
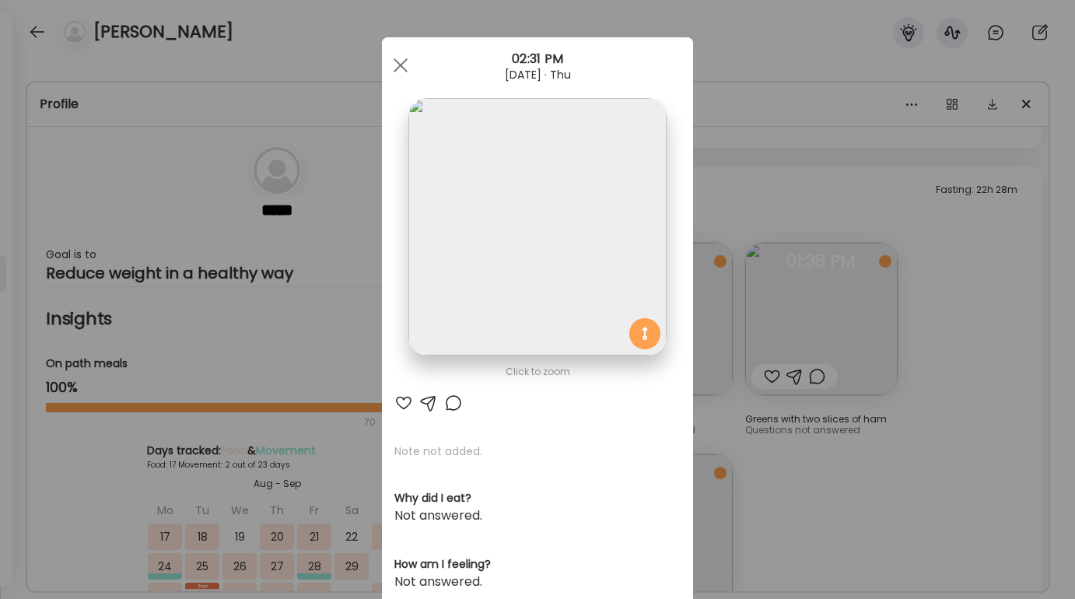
click at [850, 435] on div "Ate Coach Dashboard Wahoo! It’s official Take a moment to set up your Coach Pro…" at bounding box center [537, 299] width 1075 height 599
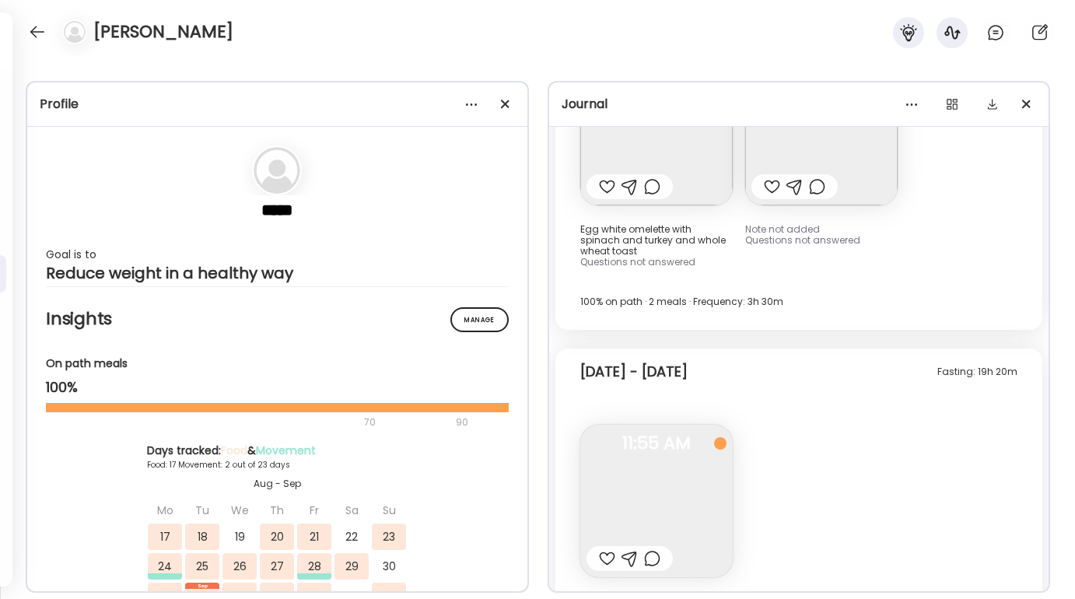
scroll to position [10303, 0]
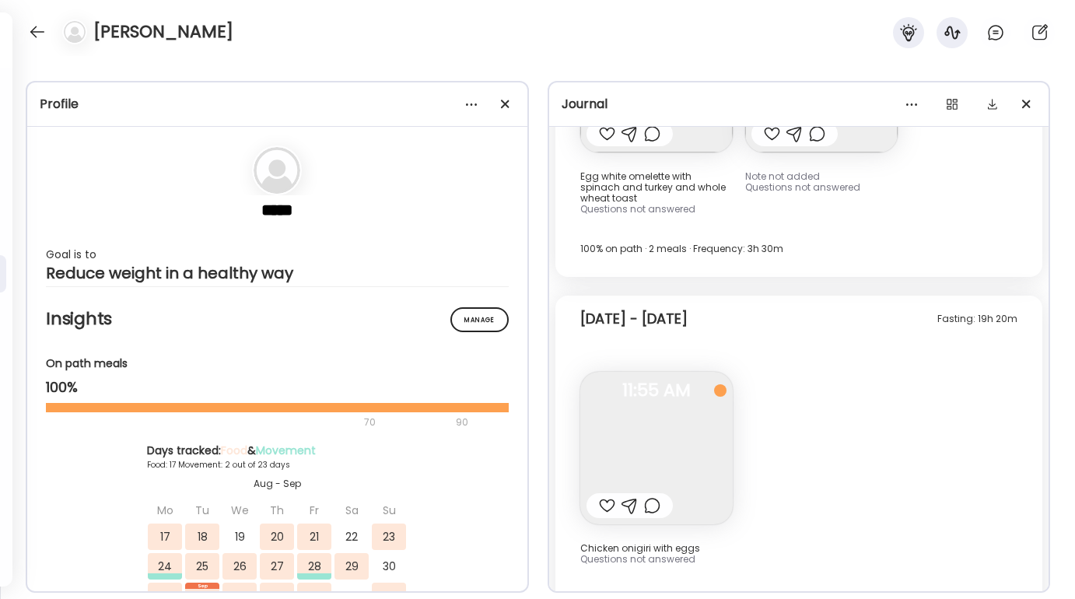
click at [610, 392] on img at bounding box center [656, 448] width 152 height 152
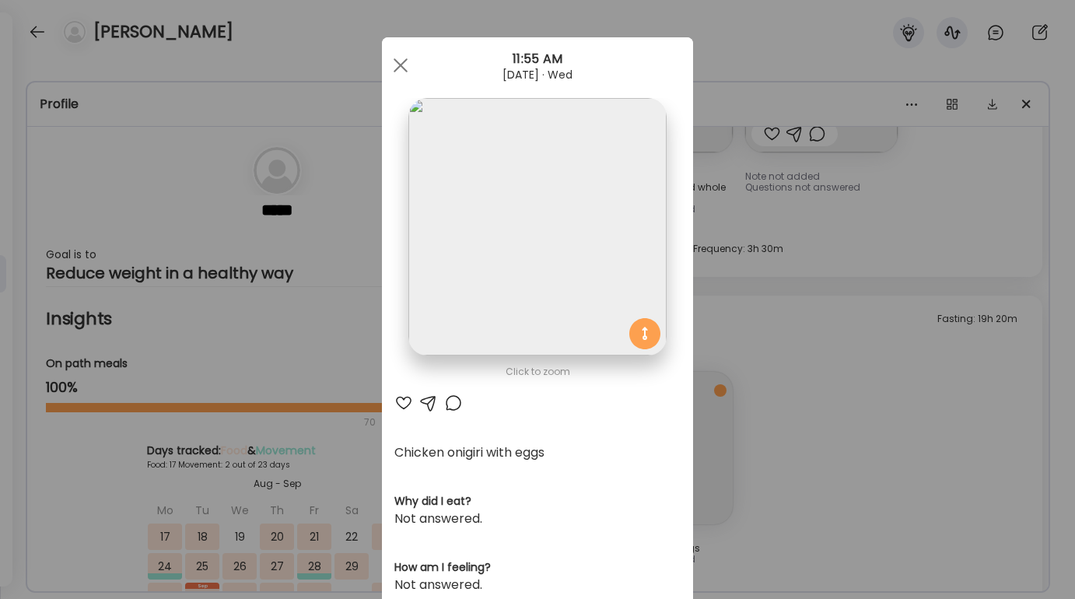
click at [866, 441] on div "Ate Coach Dashboard Wahoo! It’s official Take a moment to set up your Coach Pro…" at bounding box center [537, 299] width 1075 height 599
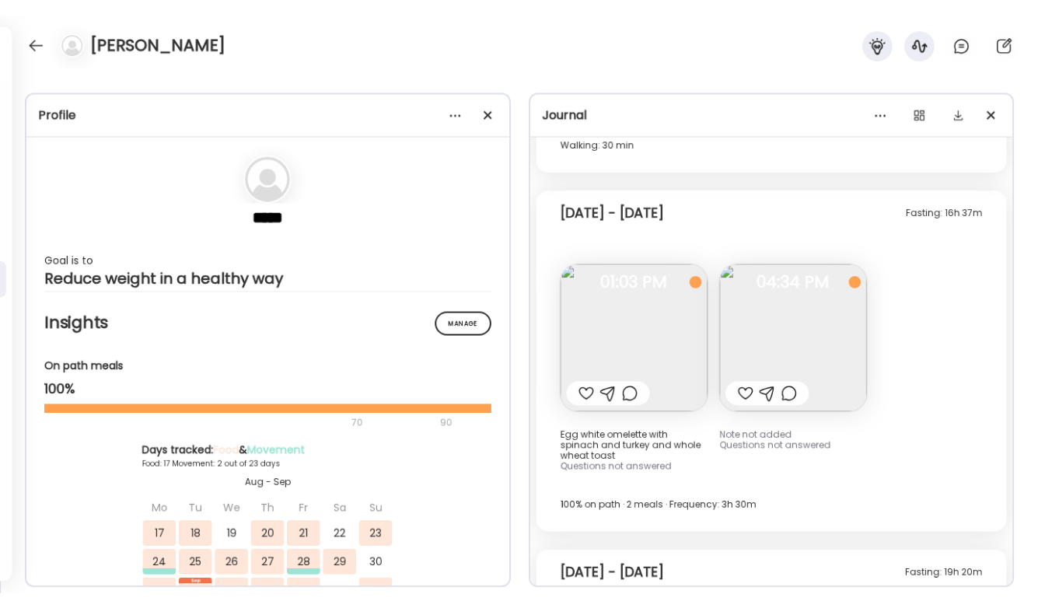
scroll to position [10035, 0]
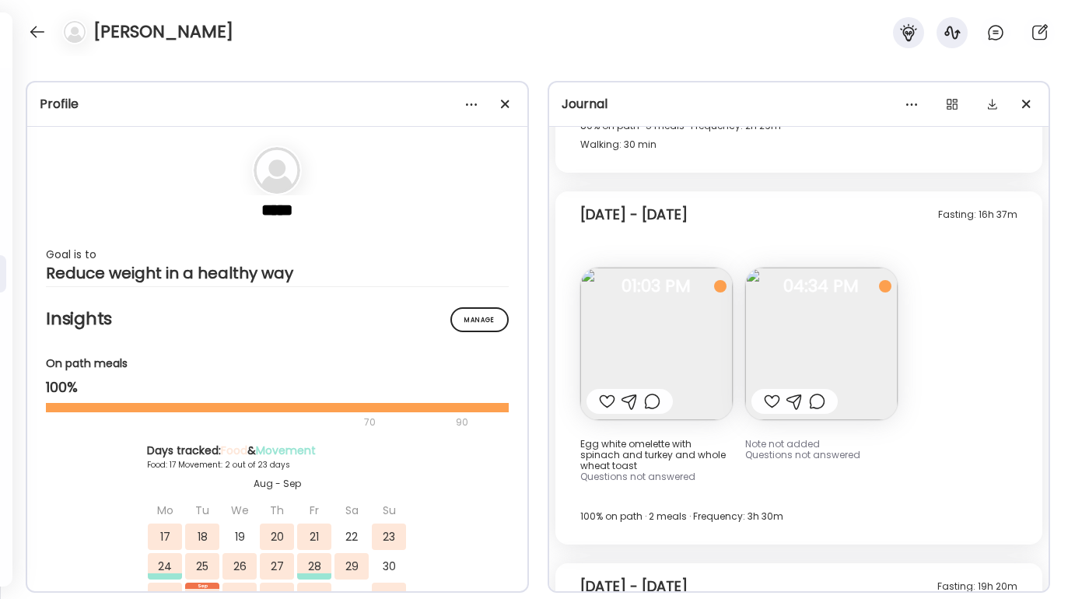
click at [669, 316] on img at bounding box center [656, 344] width 152 height 152
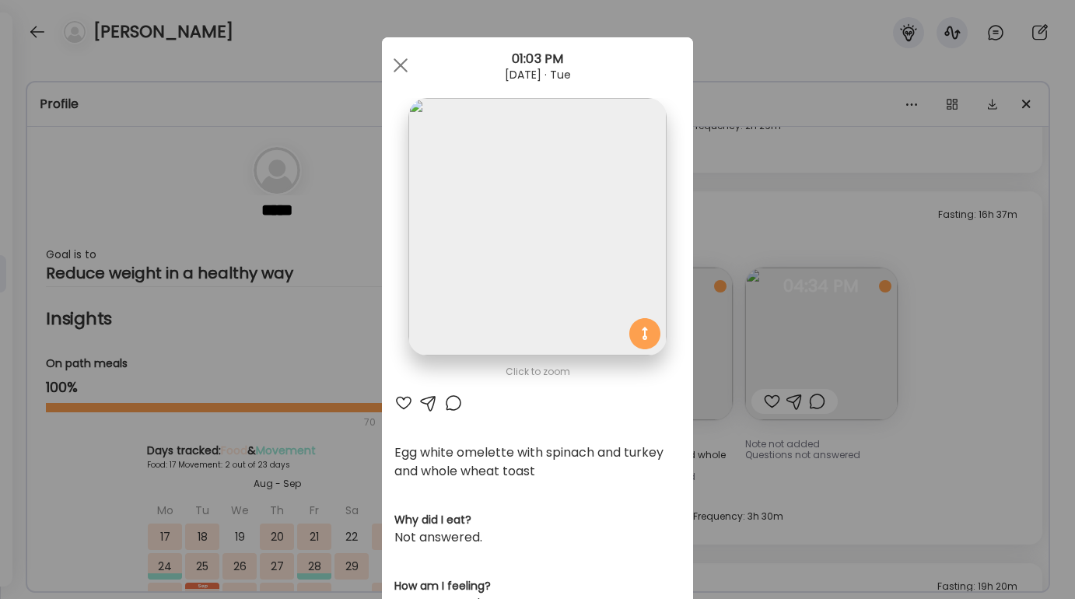
click at [977, 442] on div "Ate Coach Dashboard Wahoo! It’s official Take a moment to set up your Coach Pro…" at bounding box center [537, 299] width 1075 height 599
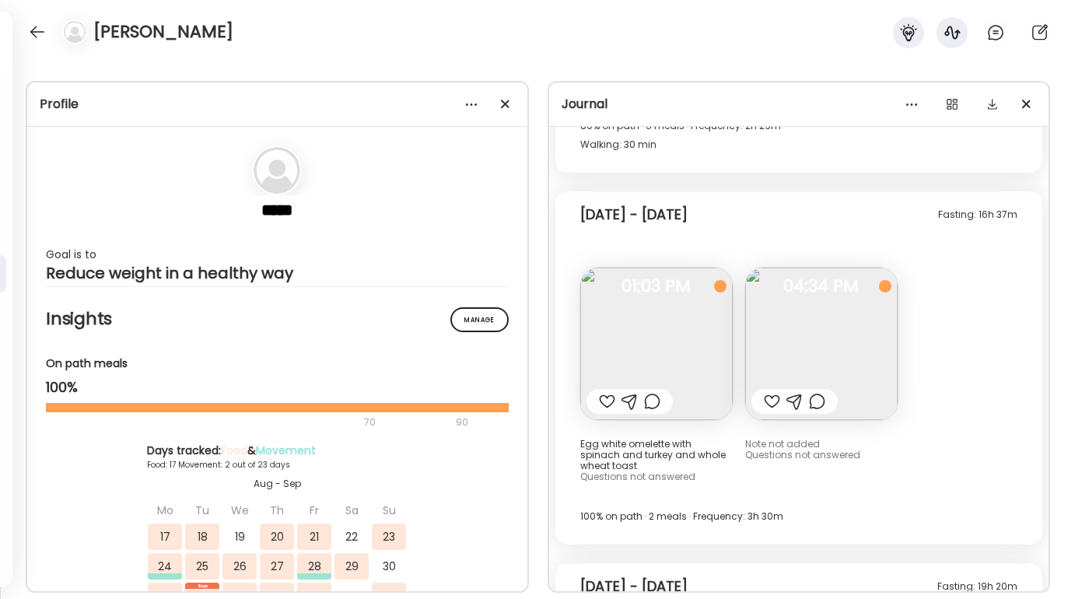
click at [849, 303] on img at bounding box center [821, 344] width 152 height 152
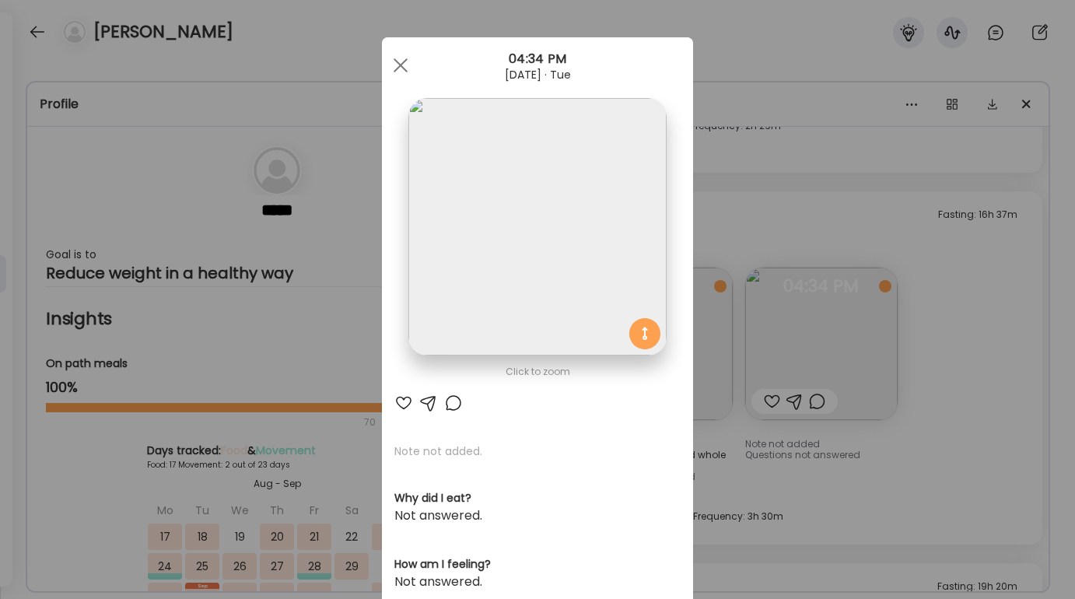
click at [923, 463] on div "Ate Coach Dashboard Wahoo! It’s official Take a moment to set up your Coach Pro…" at bounding box center [537, 299] width 1075 height 599
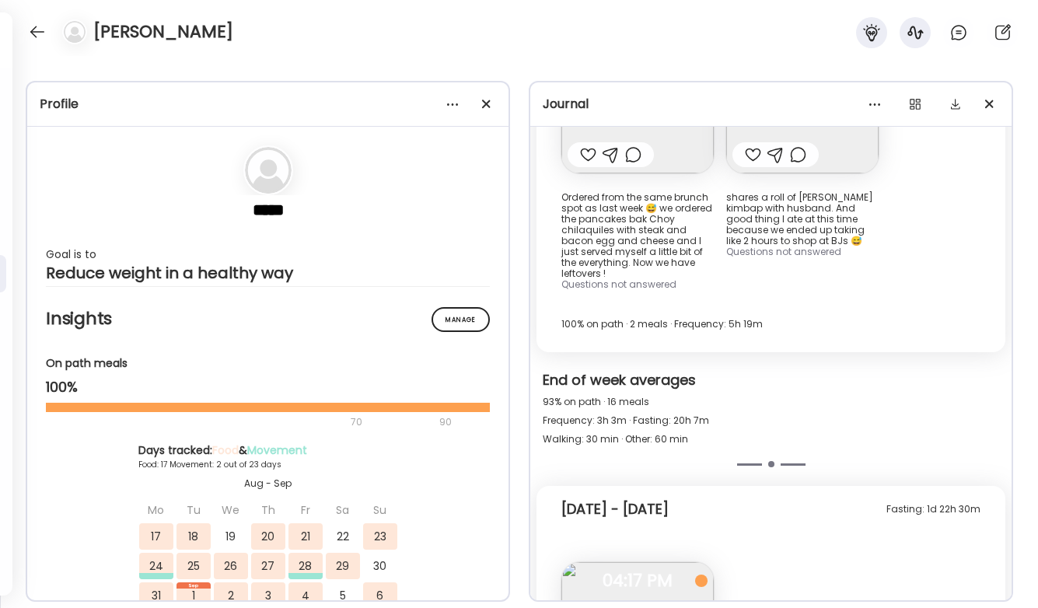
scroll to position [12189, 0]
